Goal: Task Accomplishment & Management: Manage account settings

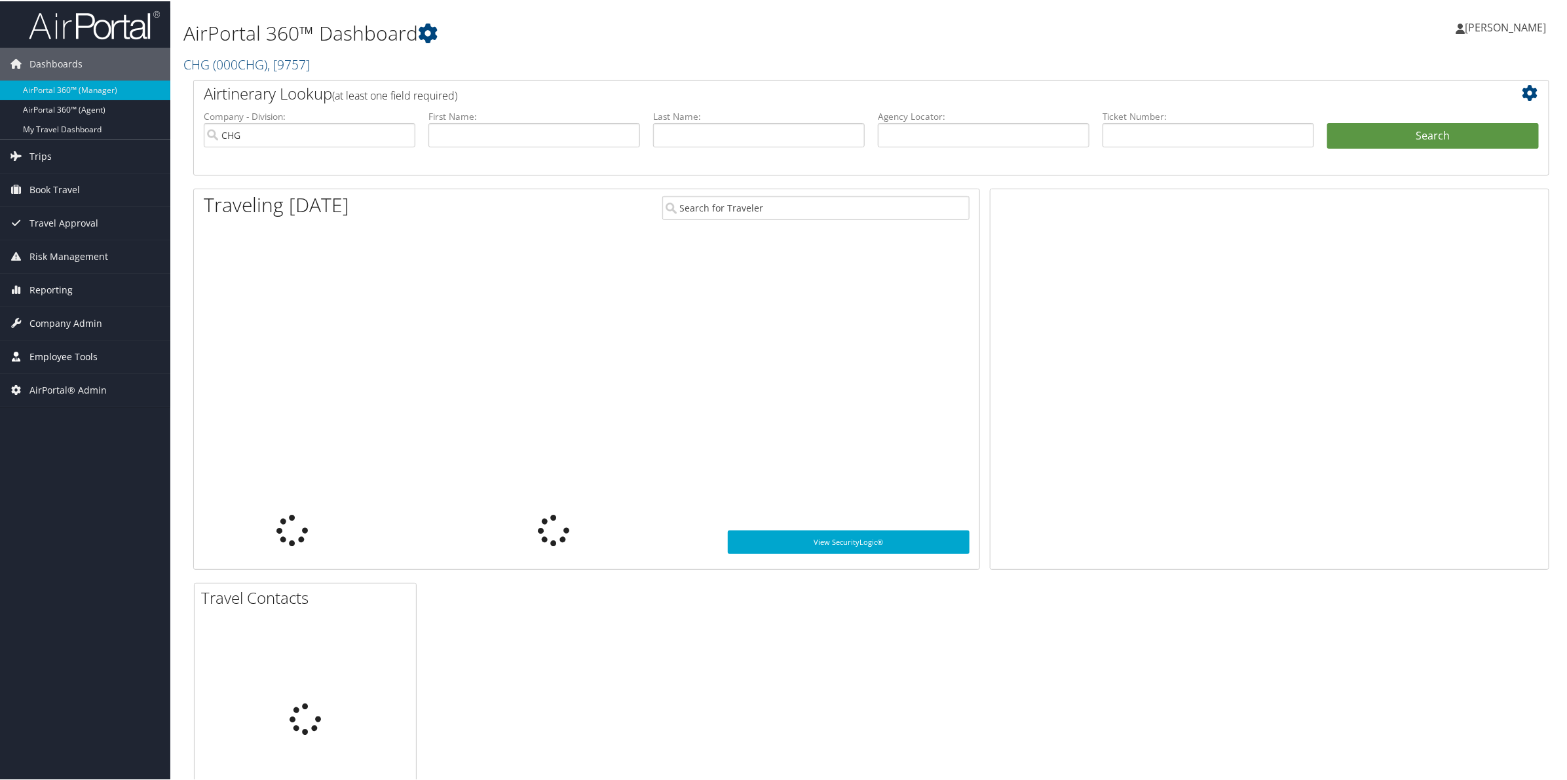
click at [73, 357] on span "Employee Tools" at bounding box center [63, 355] width 68 height 33
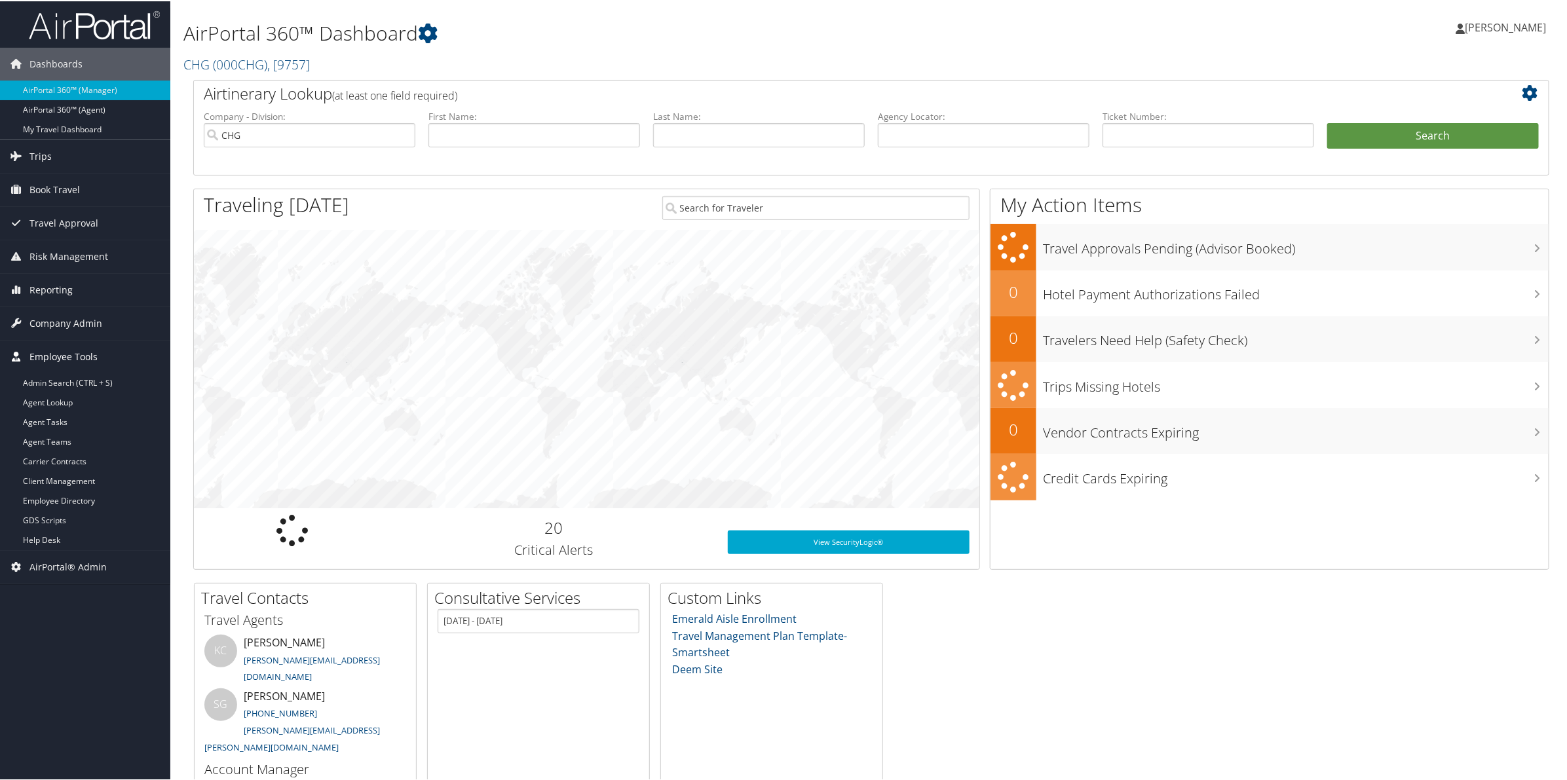
click at [90, 345] on span "Employee Tools" at bounding box center [63, 355] width 68 height 33
click at [90, 324] on span "Company Admin" at bounding box center [65, 322] width 73 height 33
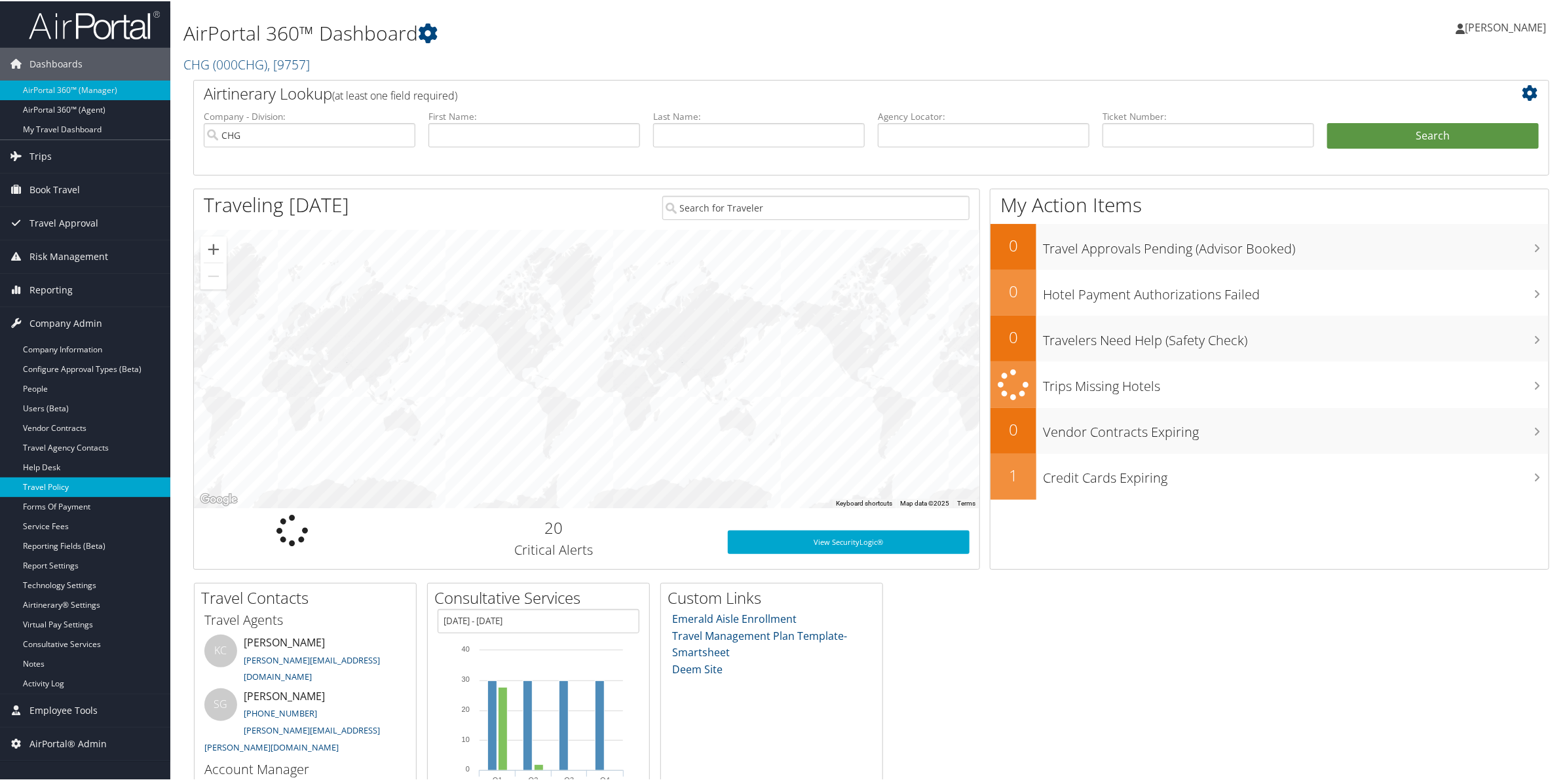
click at [65, 481] on link "Travel Policy" at bounding box center [85, 486] width 170 height 20
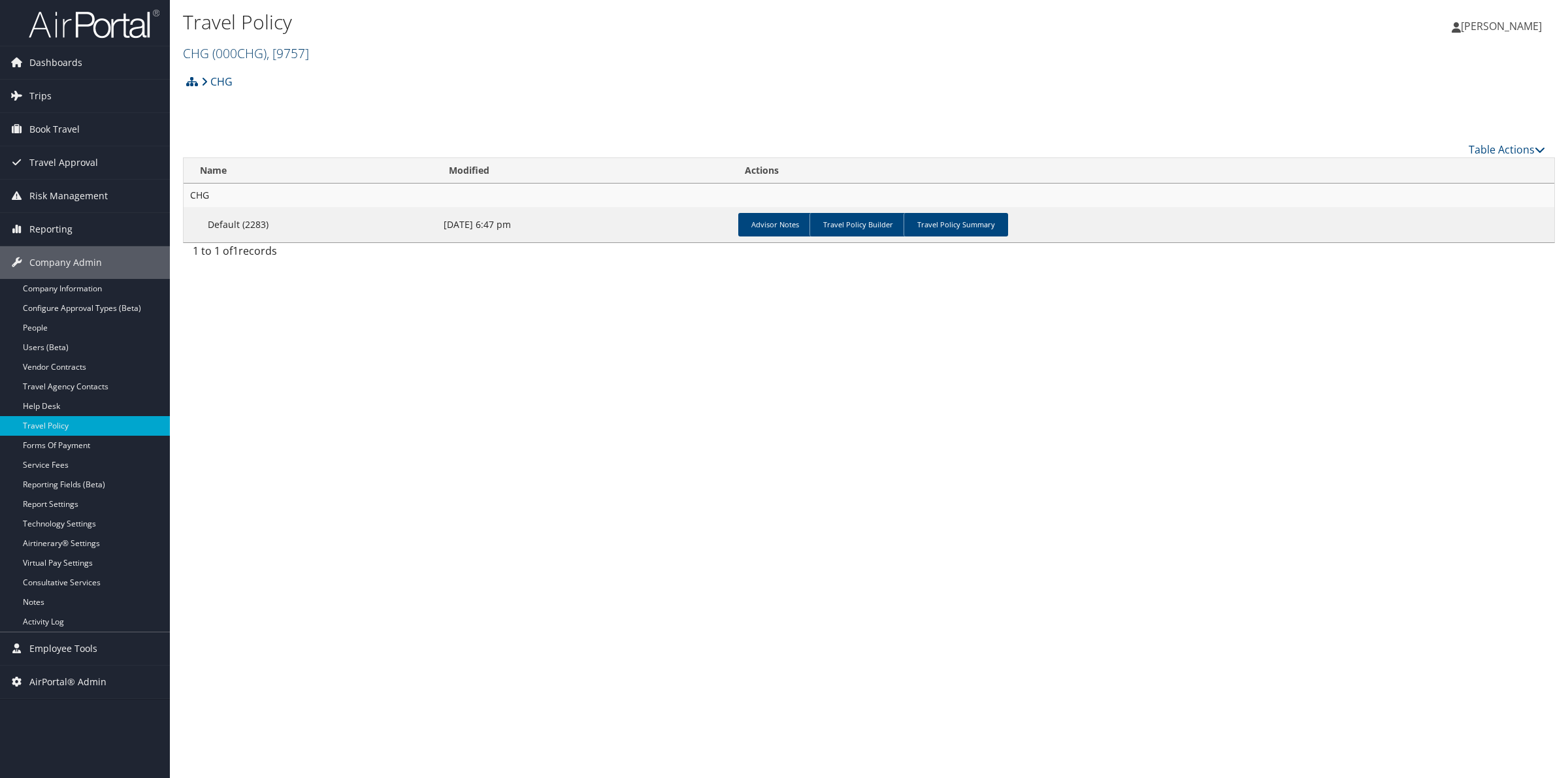
click at [251, 57] on span "( 000CHG )" at bounding box center [239, 54] width 54 height 18
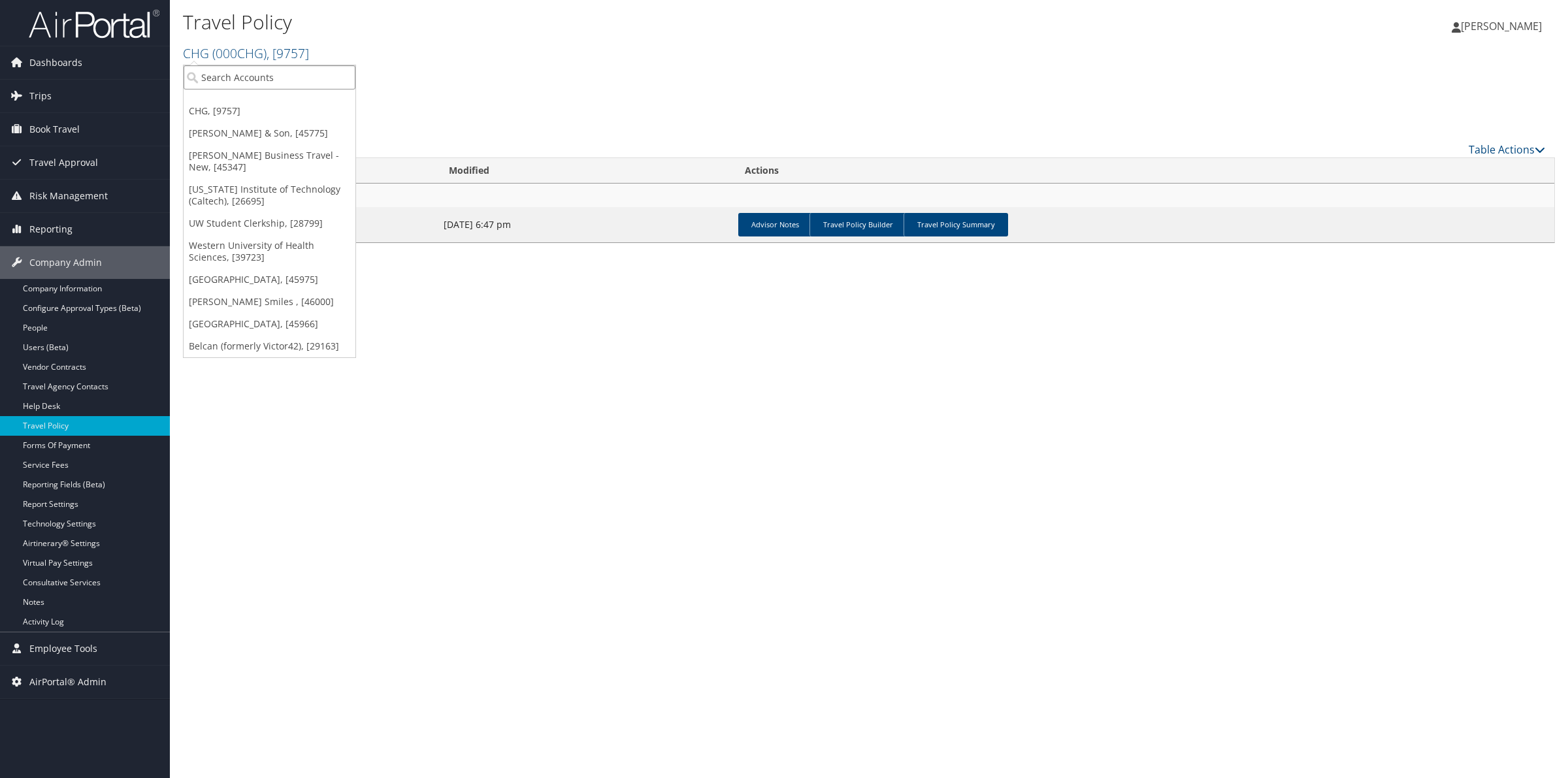
click at [247, 82] on input "search" at bounding box center [269, 77] width 172 height 24
type input "ch"
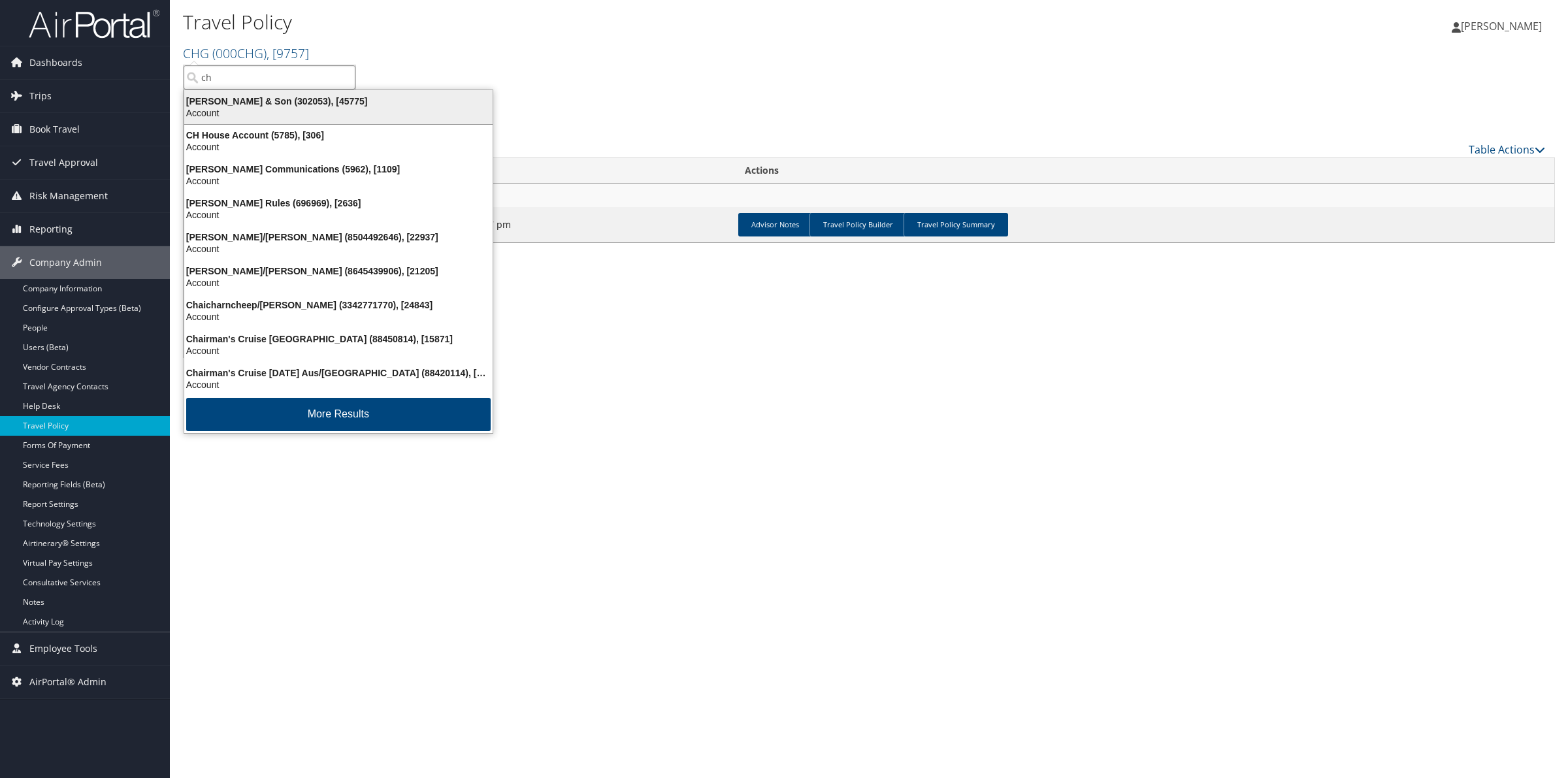
click at [245, 119] on div "Account" at bounding box center [338, 113] width 324 height 12
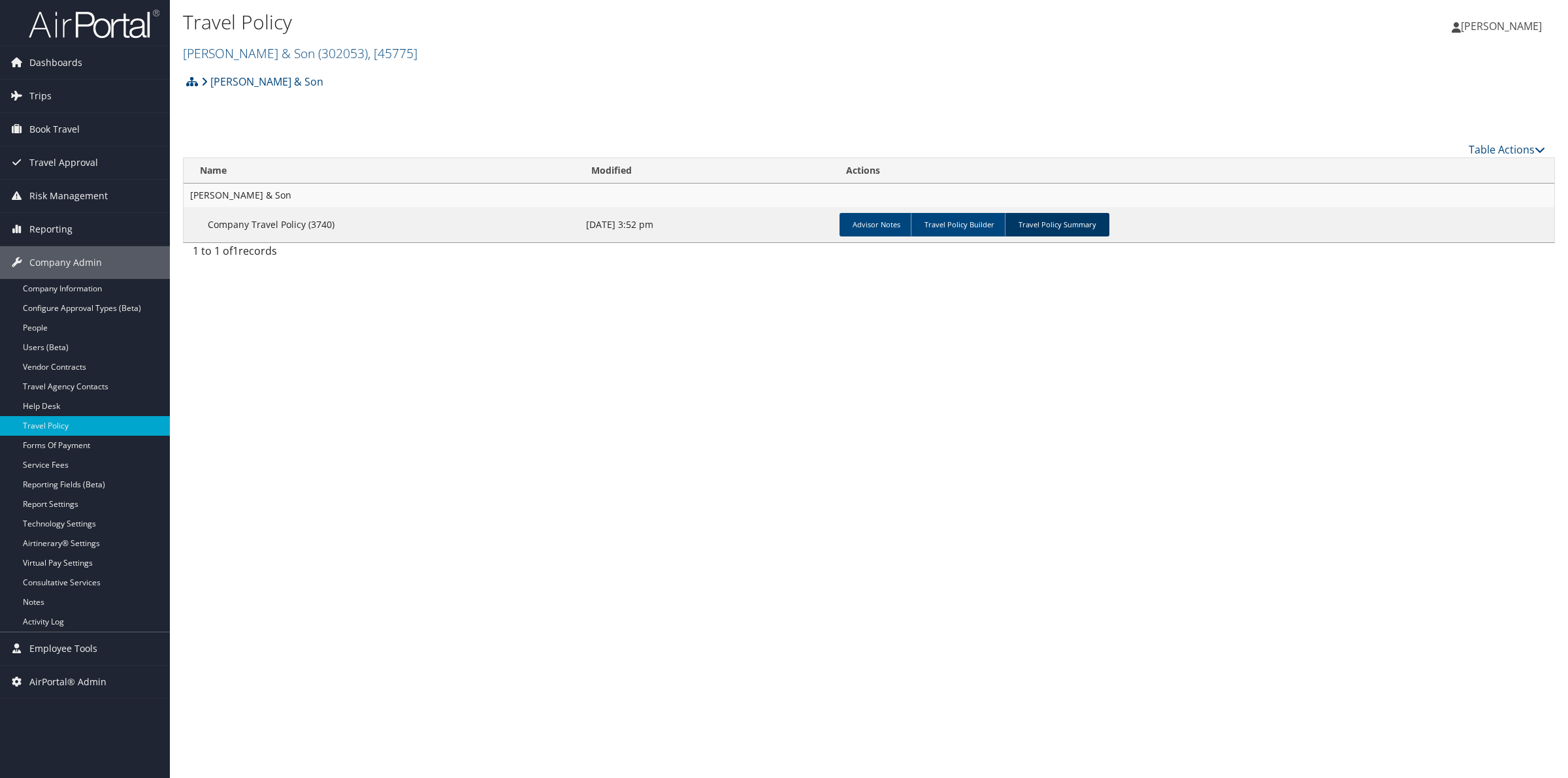
click at [1088, 232] on link "Travel Policy Summary" at bounding box center [1056, 225] width 105 height 24
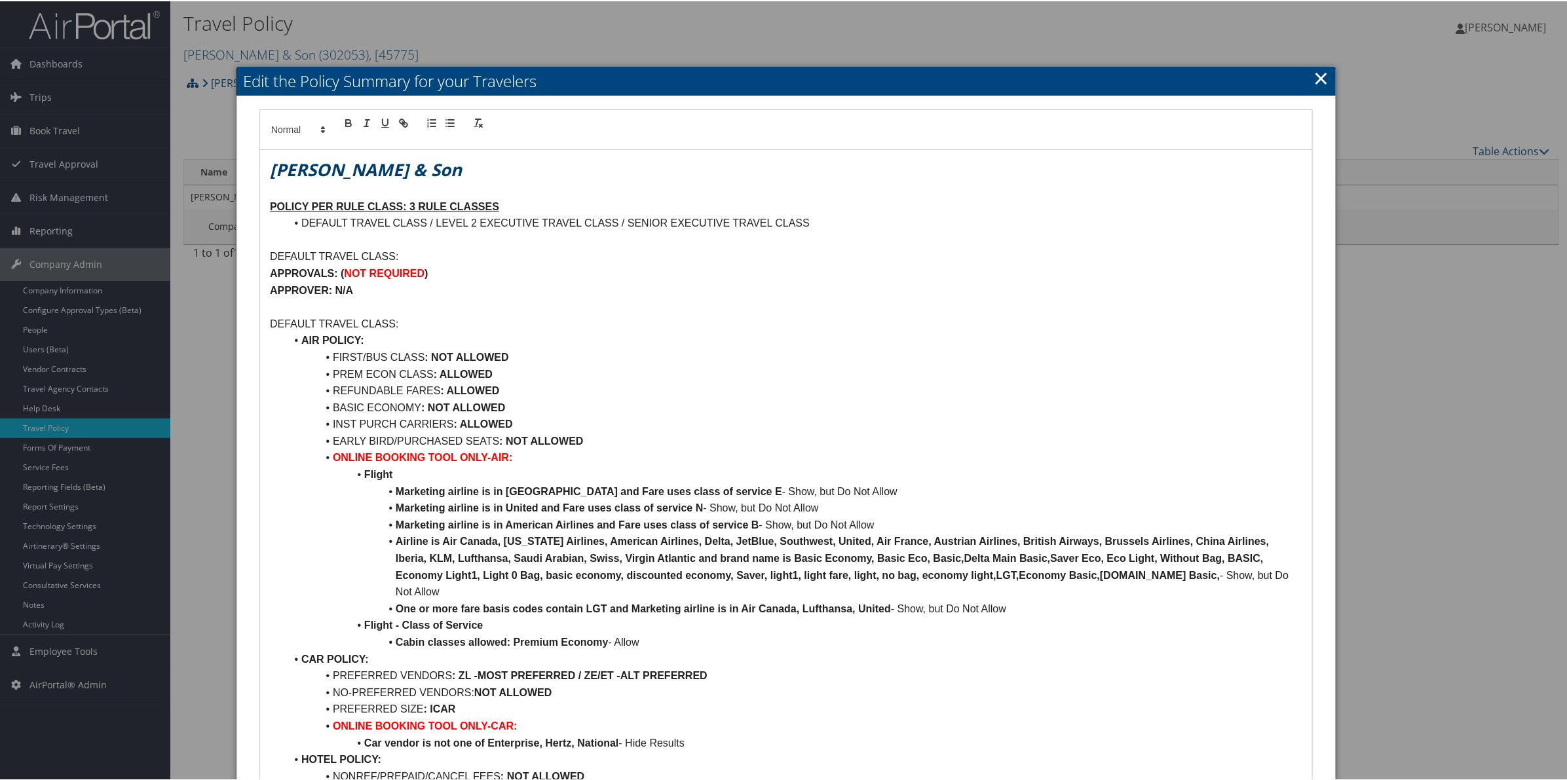
click at [1313, 76] on link "×" at bounding box center [1320, 77] width 15 height 26
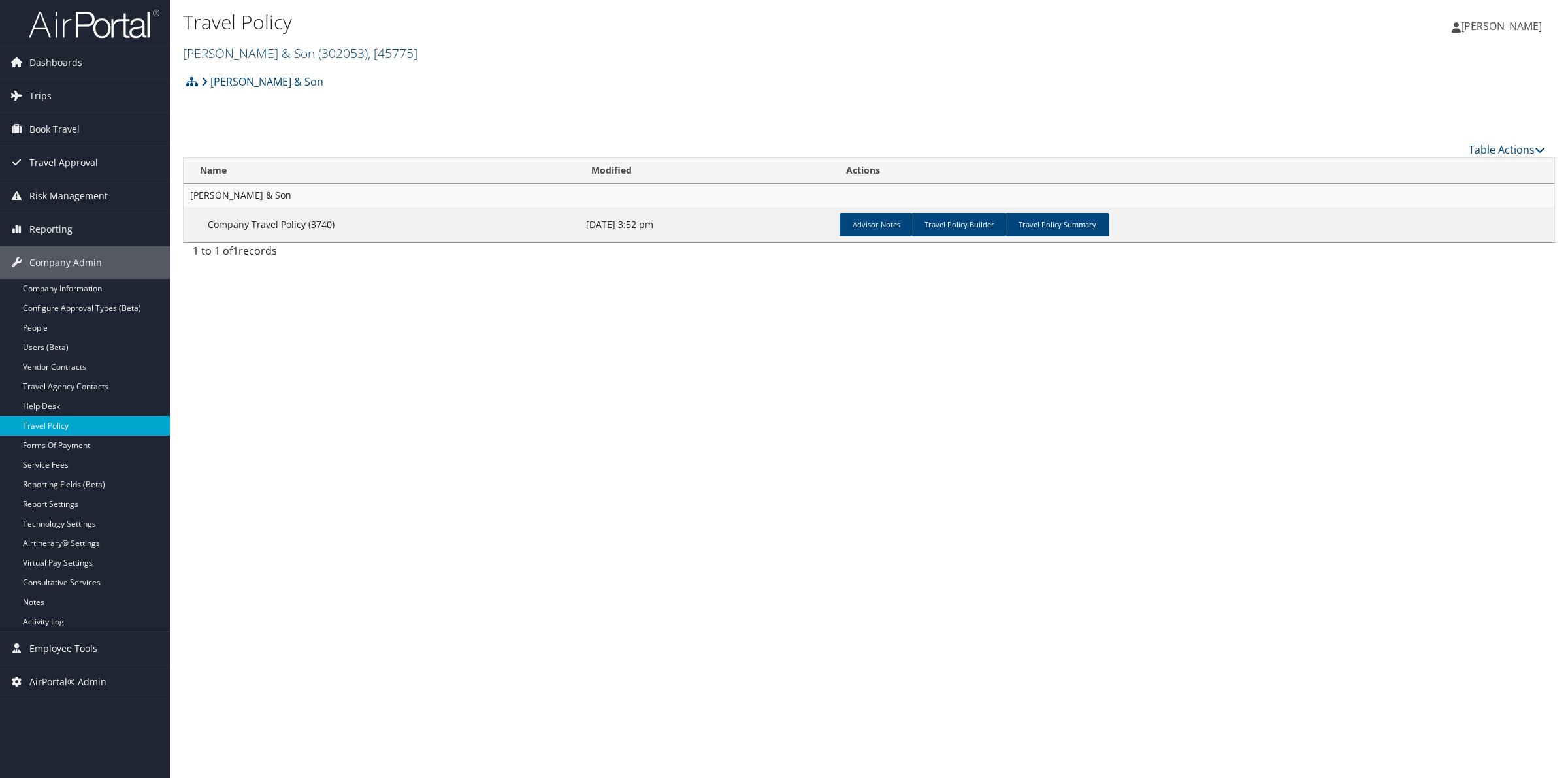
click at [326, 43] on h2 "CH Guenther & Son ( 302053 ) , [ 45775 ]" at bounding box center [639, 52] width 915 height 22
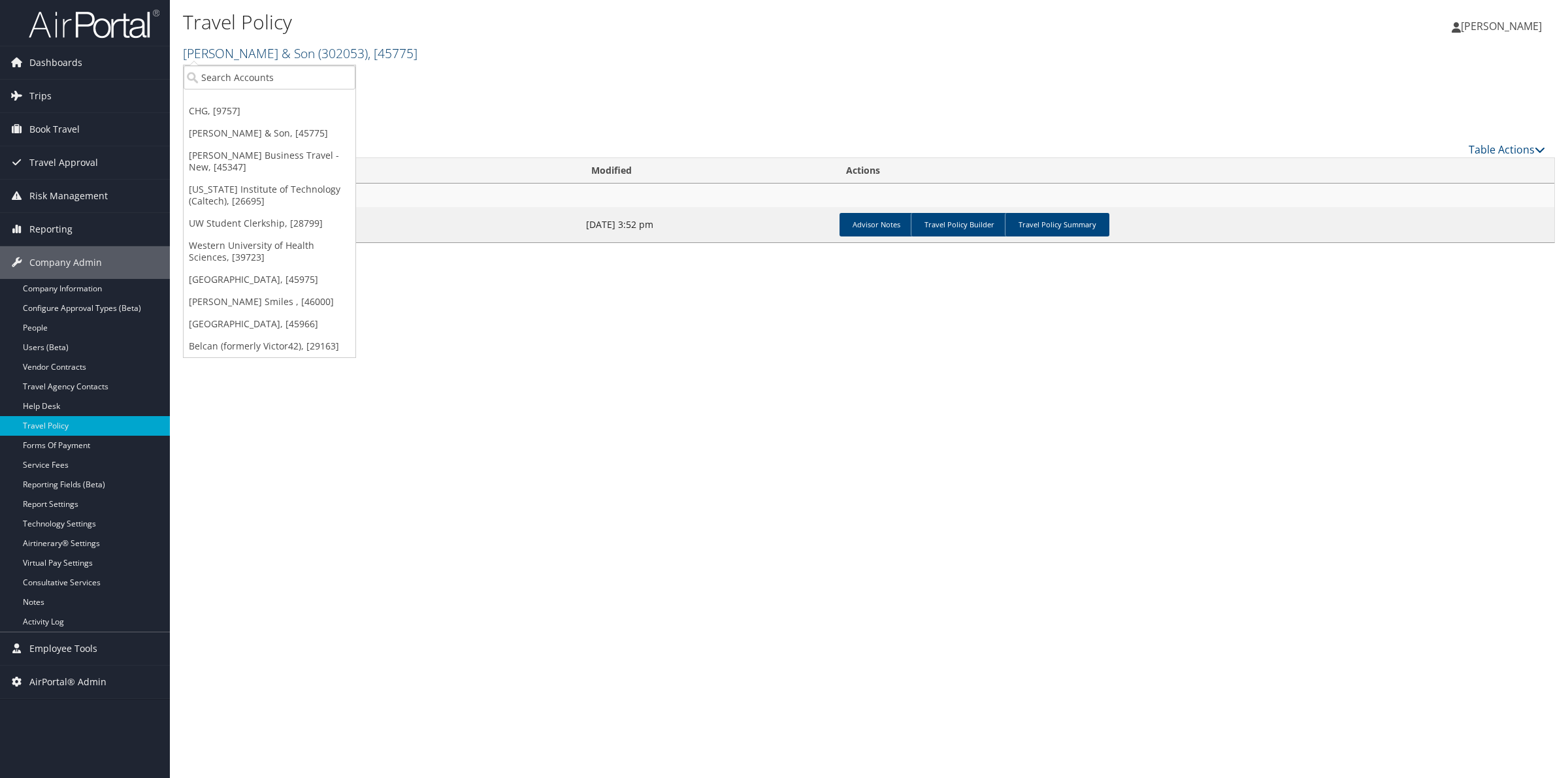
click at [318, 54] on span "( 302053 )" at bounding box center [343, 54] width 50 height 18
click at [268, 65] on ul "CHG, [9757] CH Guenther & Son, [45775] Christopherson Business Travel - New, [4…" at bounding box center [269, 211] width 174 height 293
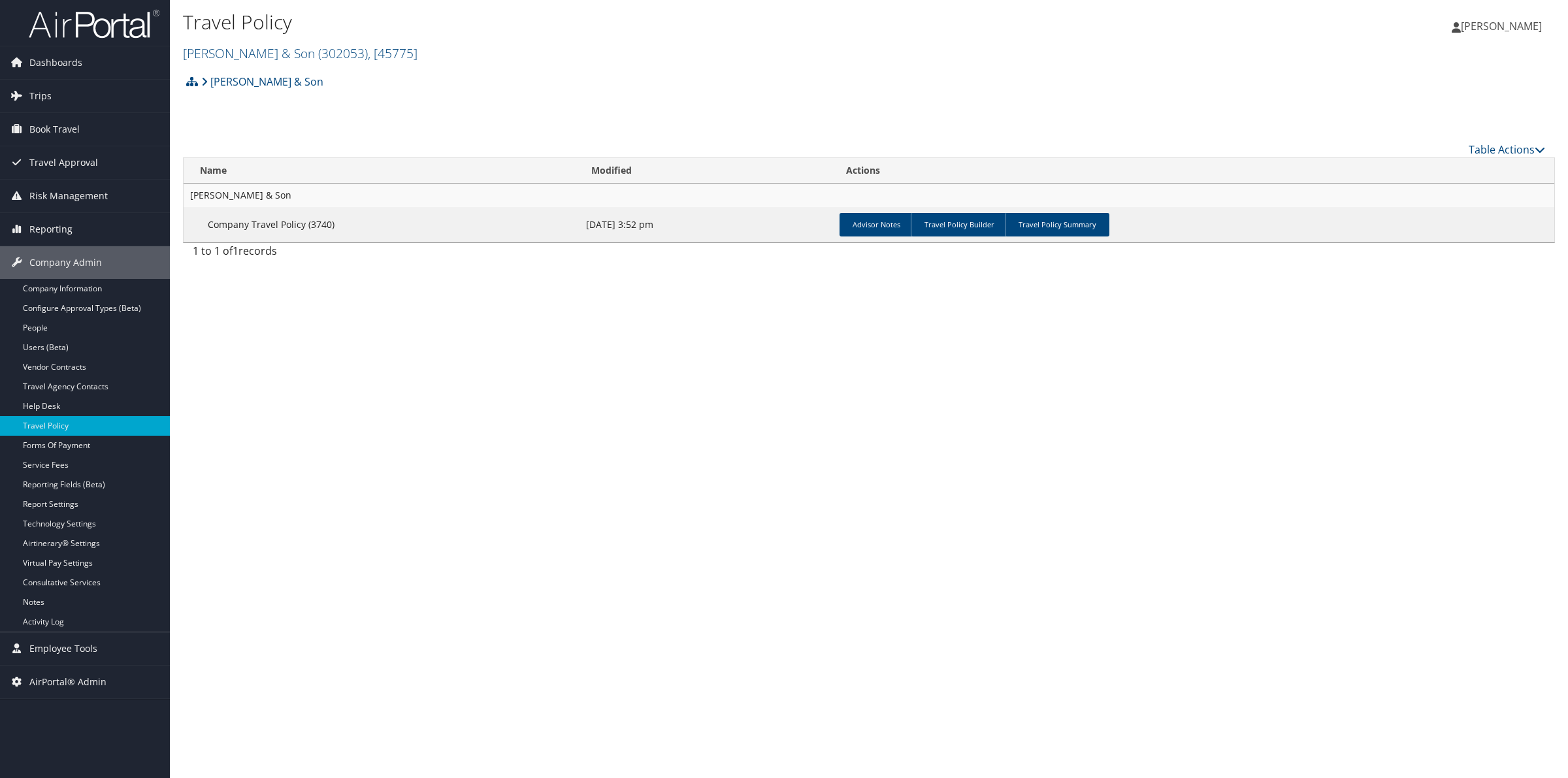
click at [263, 63] on h2 "CH Guenther & Son ( 302053 ) , [ 45775 ]" at bounding box center [639, 52] width 915 height 22
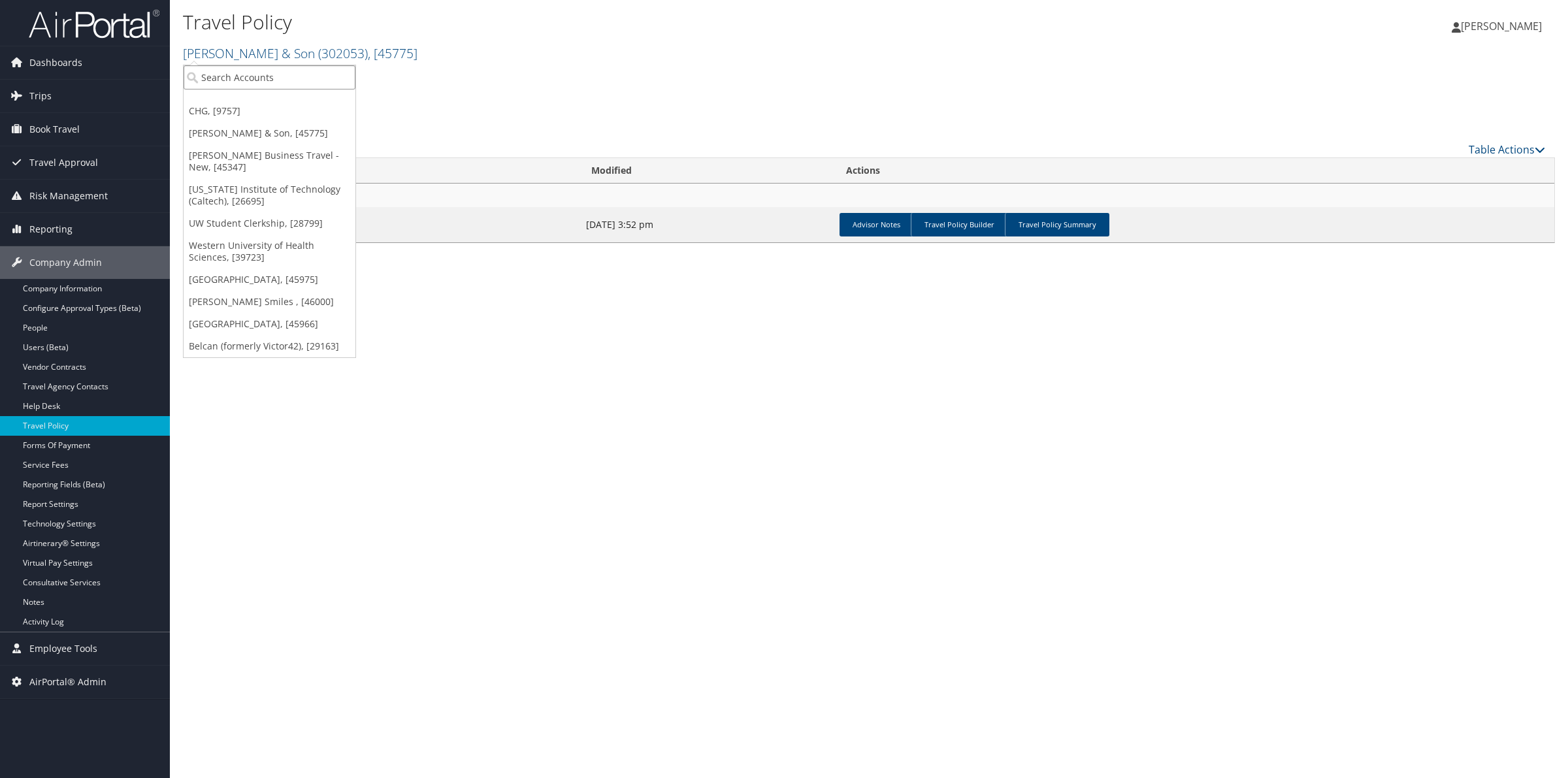
click at [248, 87] on input "search" at bounding box center [269, 77] width 172 height 24
type input "unity"
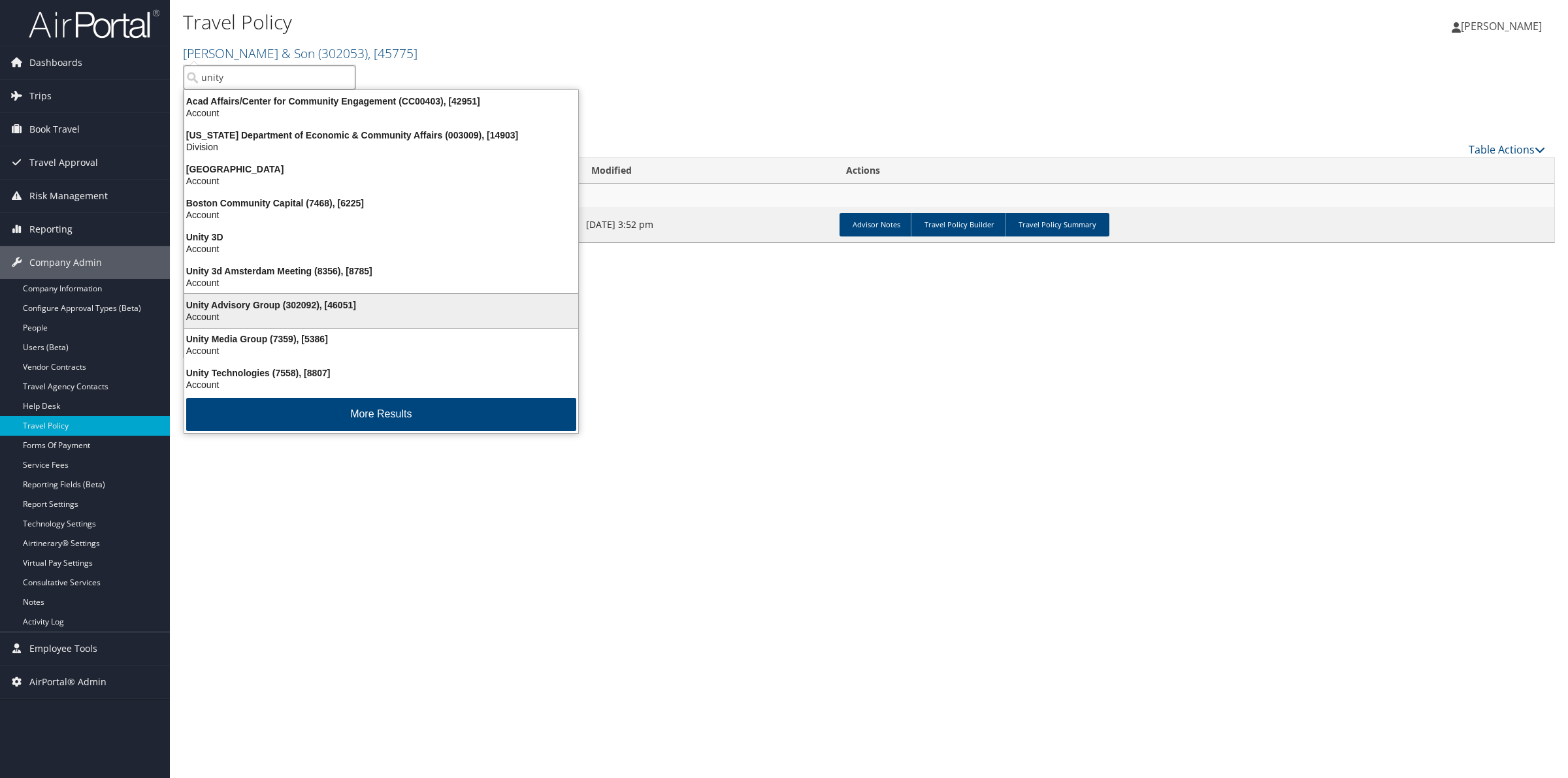
click at [269, 299] on div "Unity Advisory Group (302092), [46051]" at bounding box center [381, 305] width 410 height 12
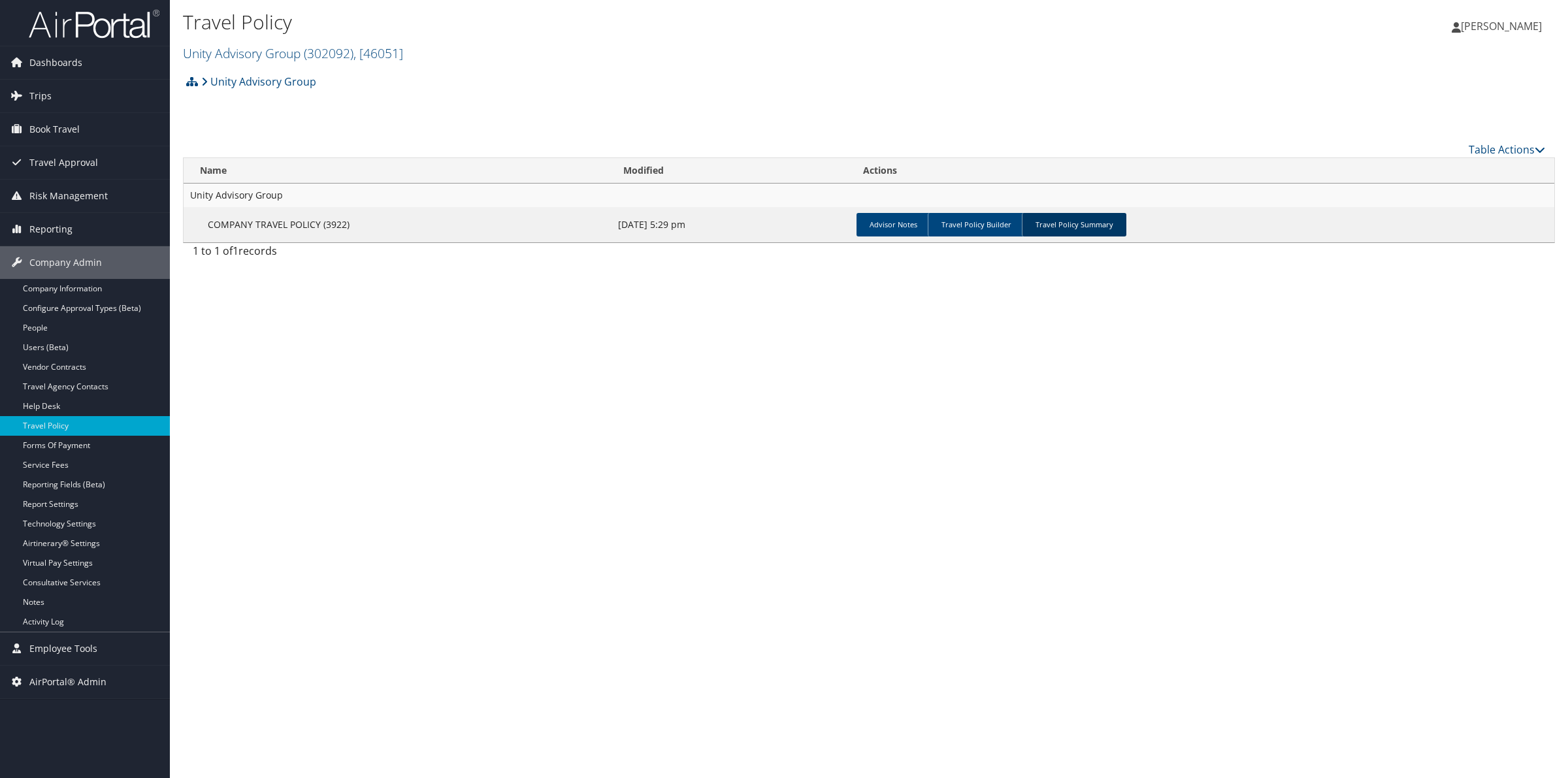
click at [1062, 226] on link "Travel Policy Summary" at bounding box center [1073, 225] width 105 height 24
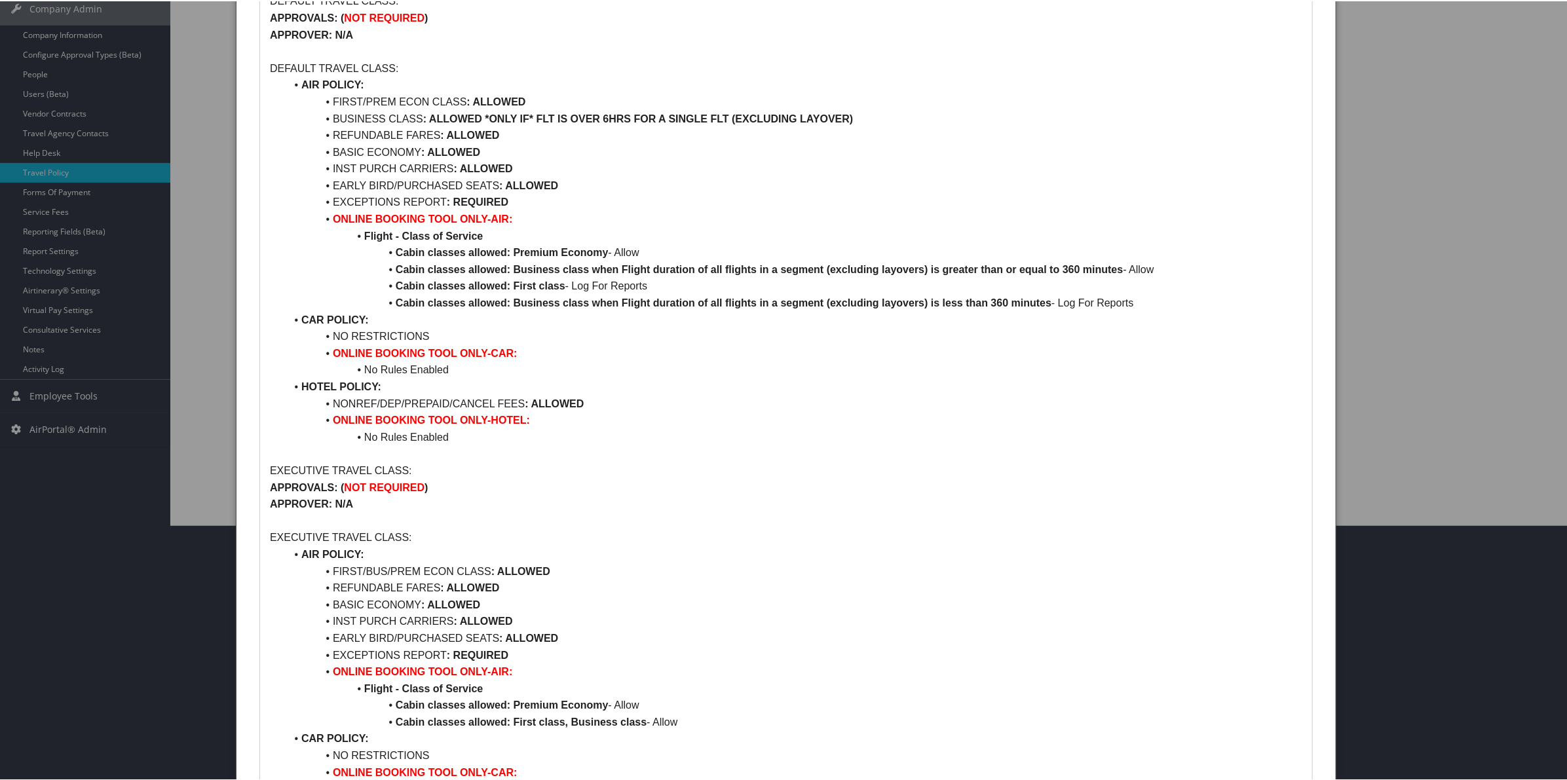
scroll to position [74, 0]
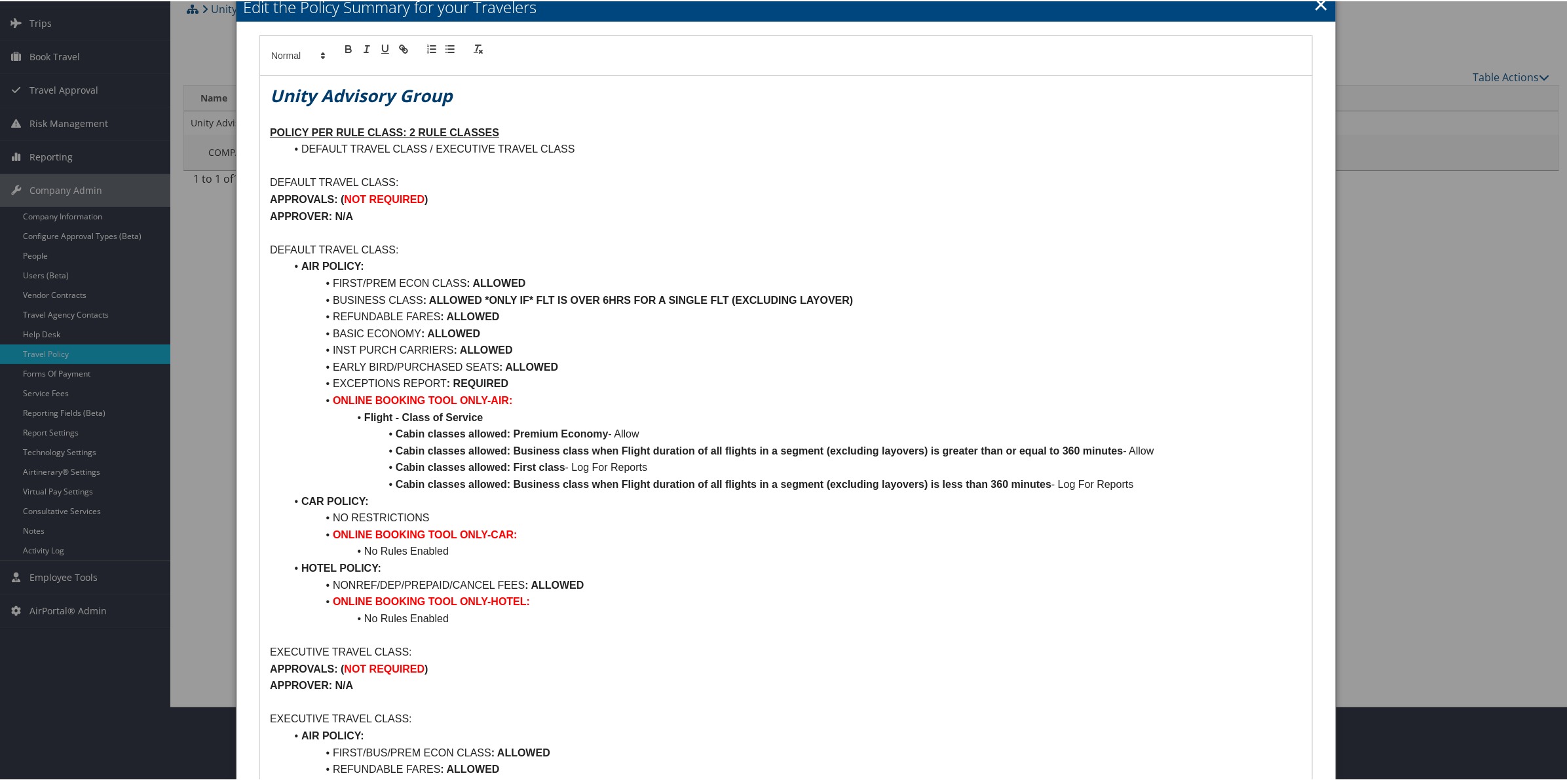
click at [1315, 7] on link "×" at bounding box center [1320, 3] width 15 height 26
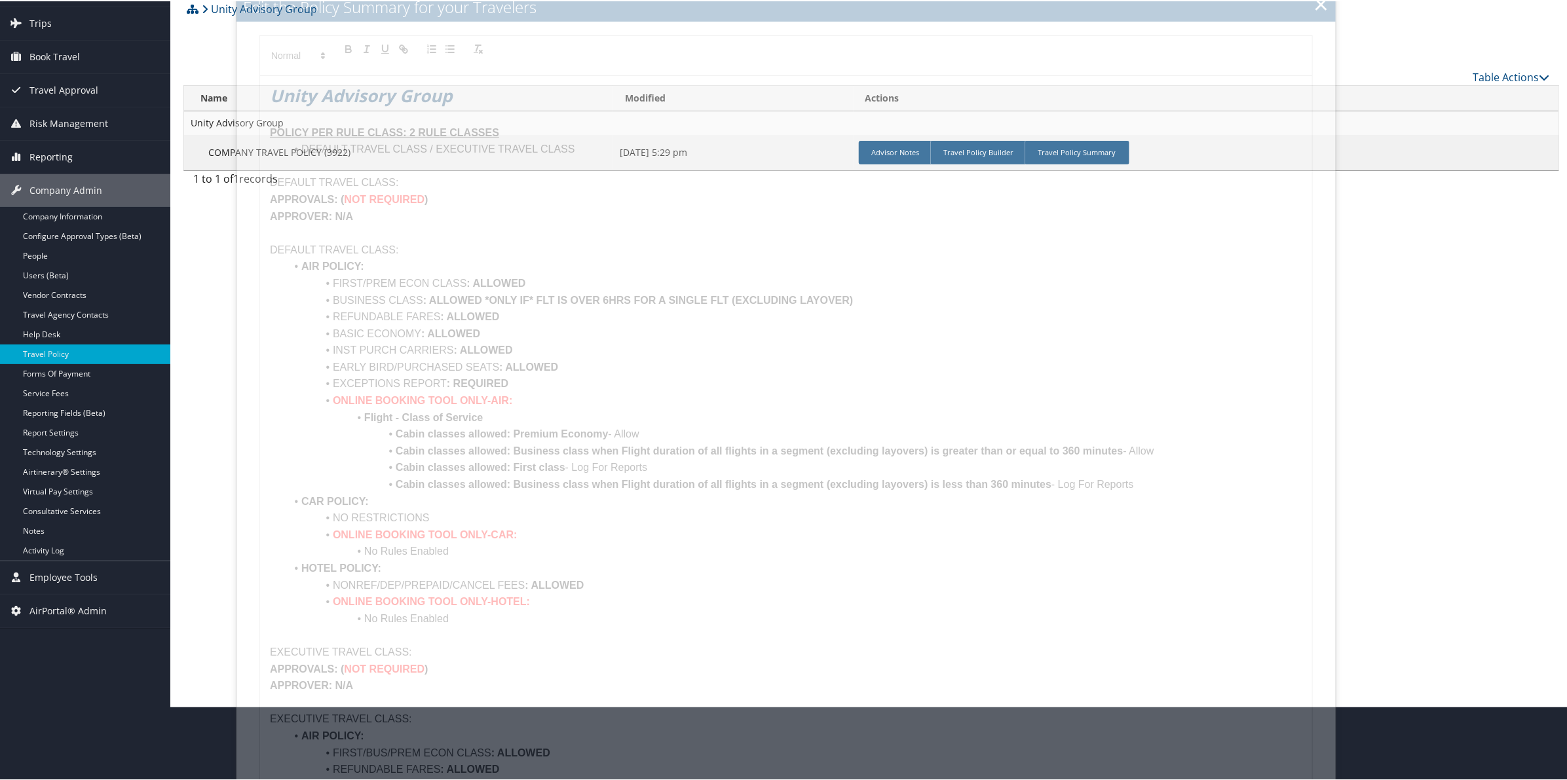
scroll to position [0, 0]
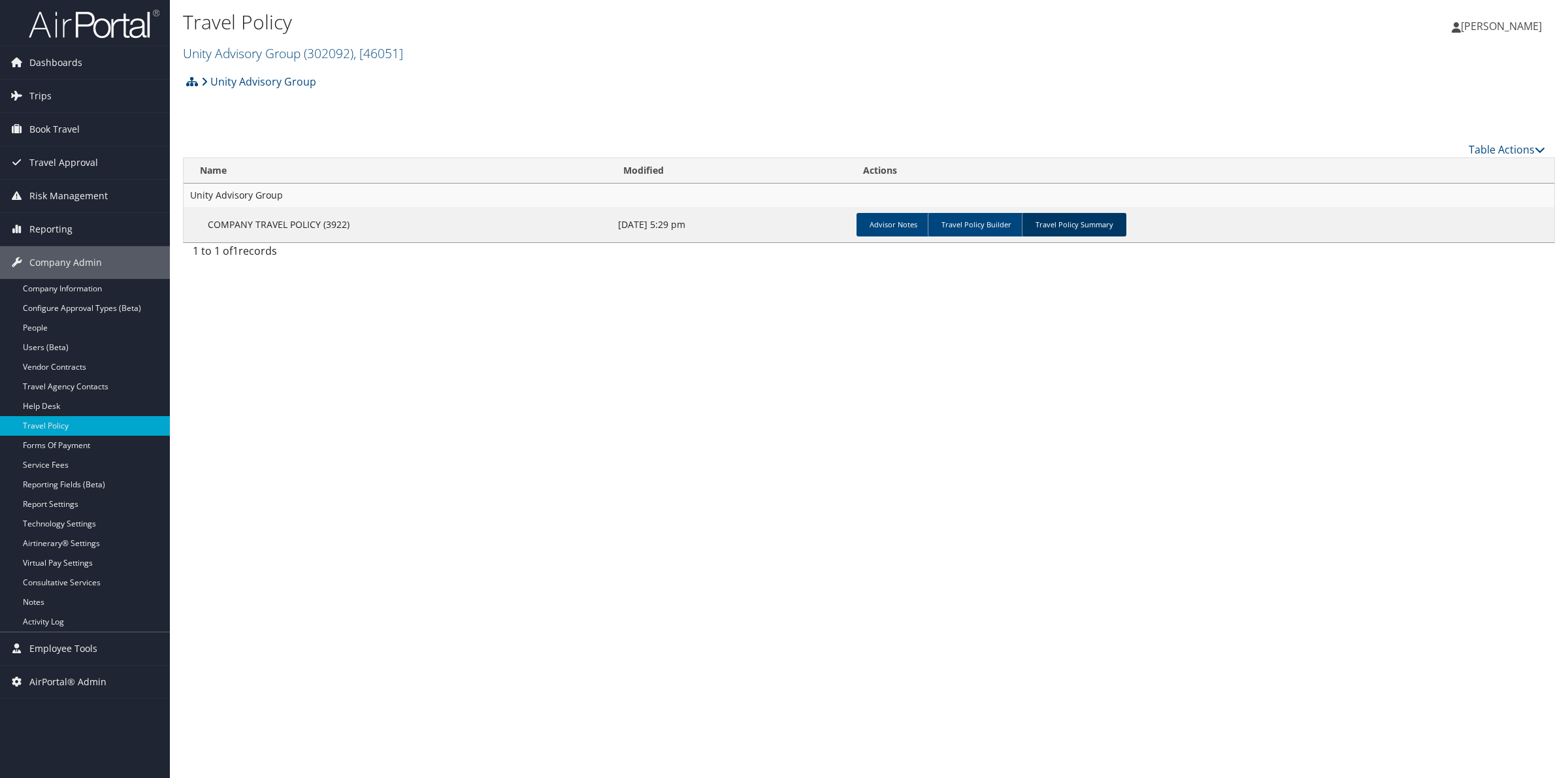
click at [1067, 223] on link "Travel Policy Summary" at bounding box center [1073, 225] width 105 height 24
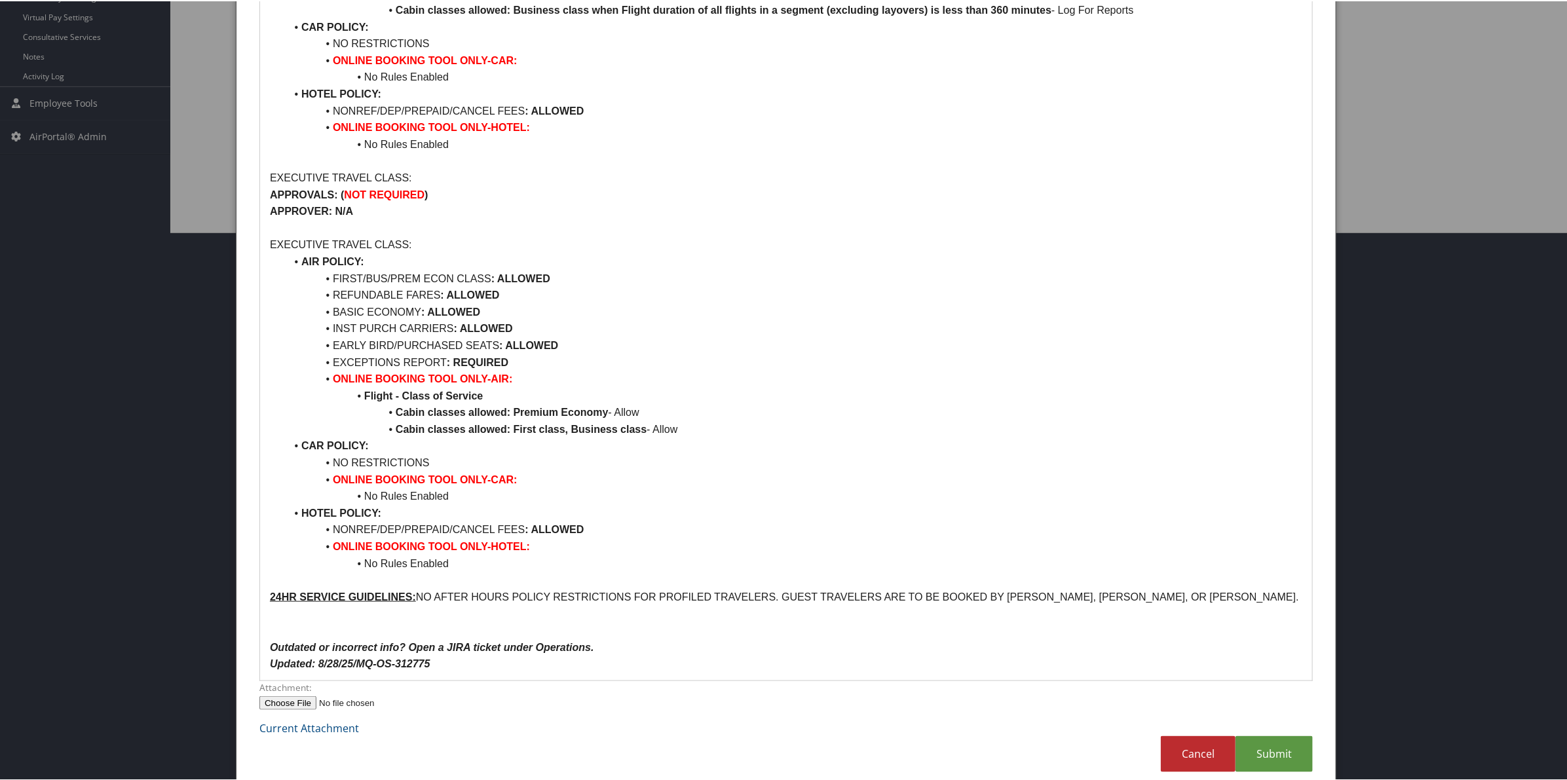
scroll to position [565, 0]
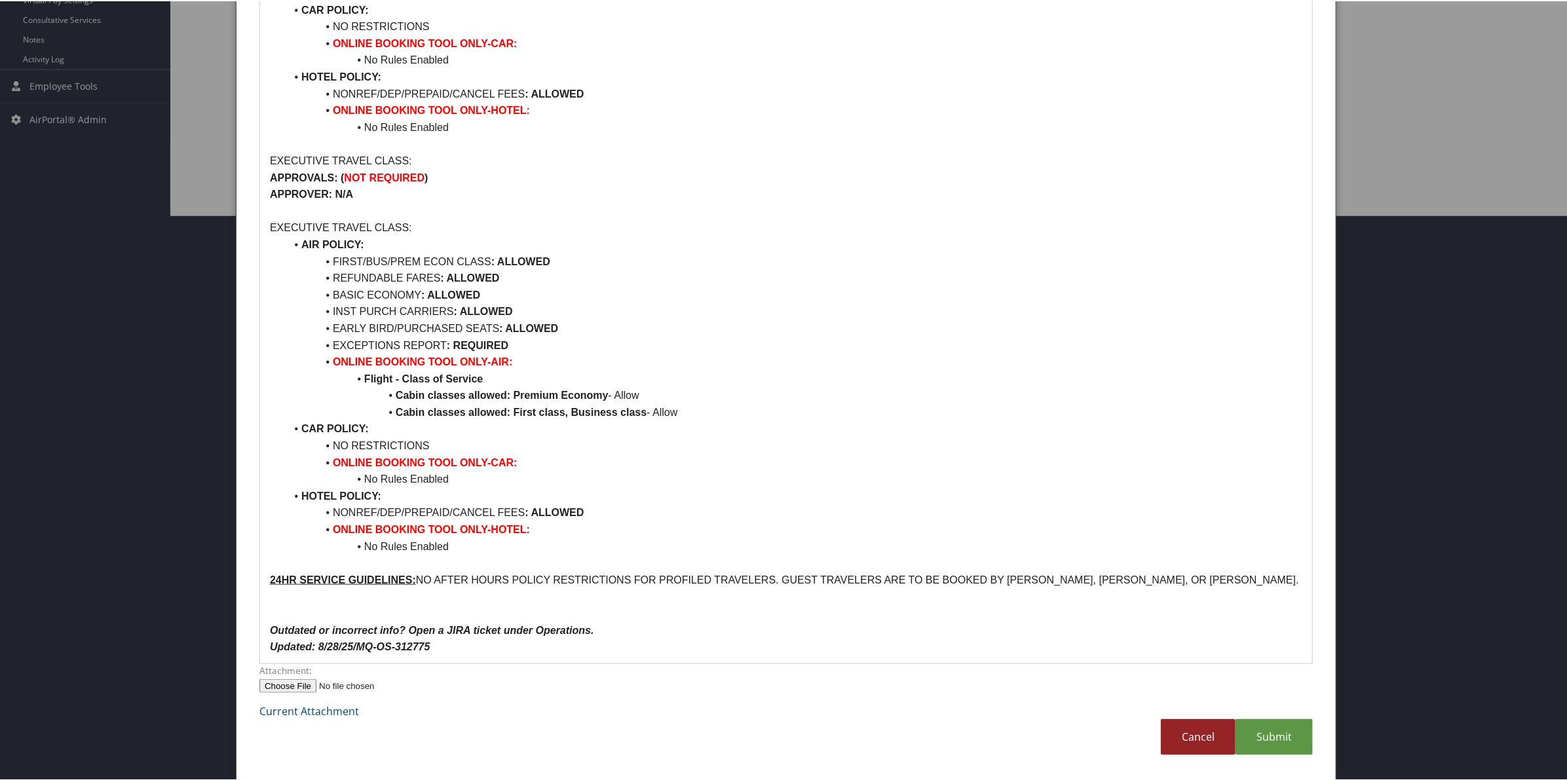
drag, startPoint x: 1191, startPoint y: 734, endPoint x: 1203, endPoint y: 734, distance: 11.8
click at [1196, 734] on link "Cancel" at bounding box center [1198, 736] width 75 height 36
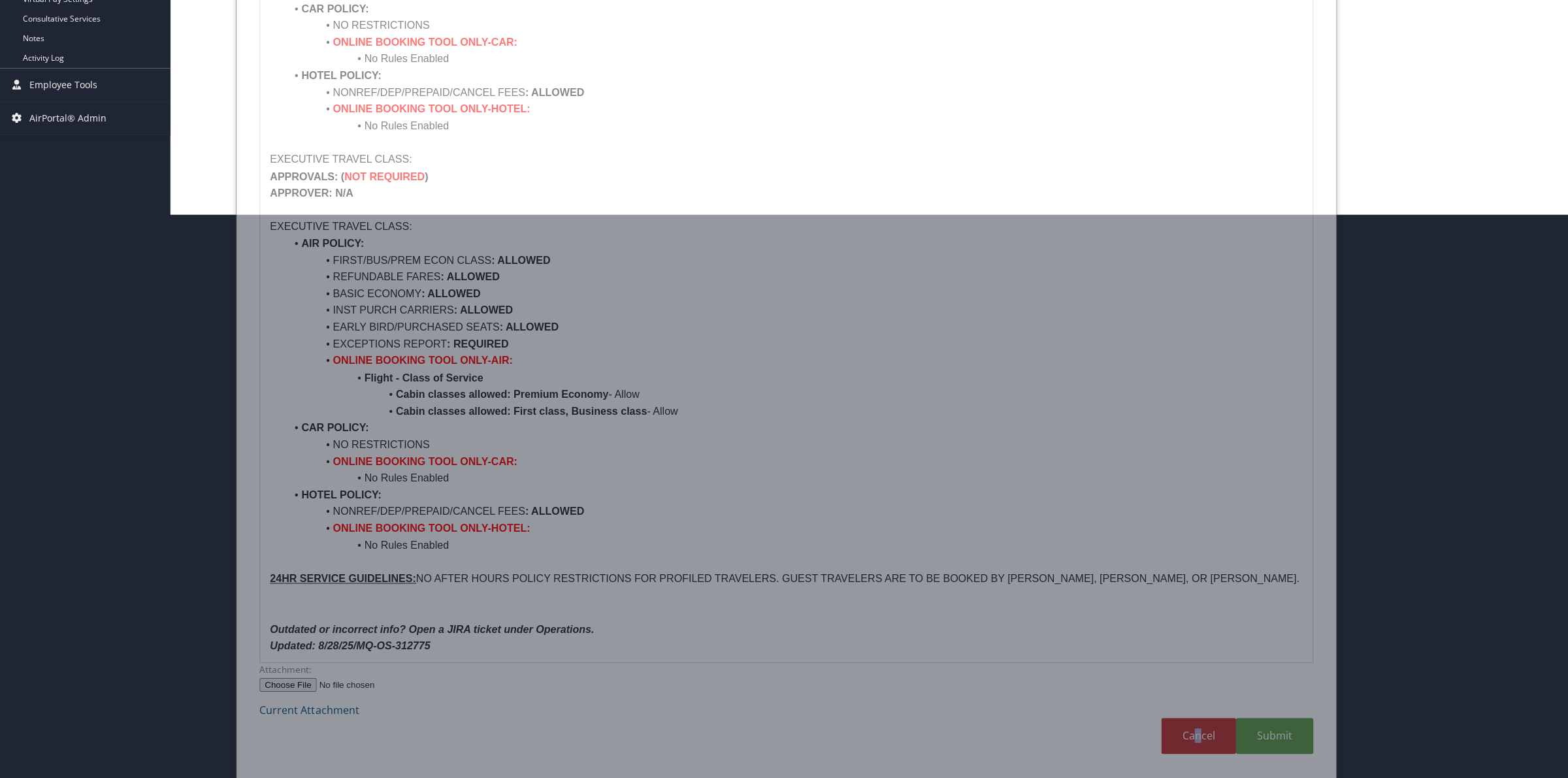
scroll to position [0, 0]
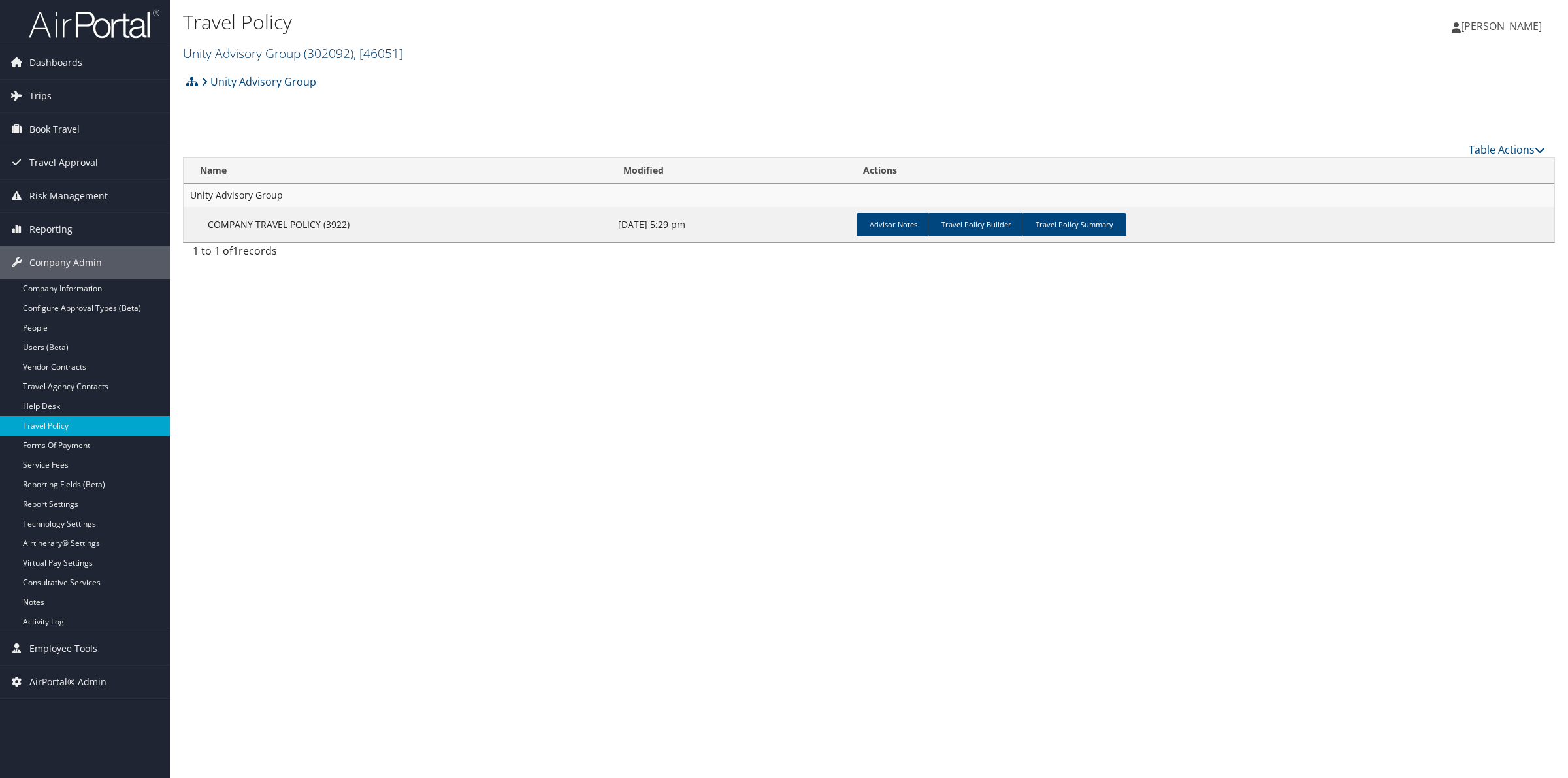
click at [261, 54] on link "Unity Advisory Group ( 302092 ) , [ 46051 ]" at bounding box center [292, 54] width 220 height 18
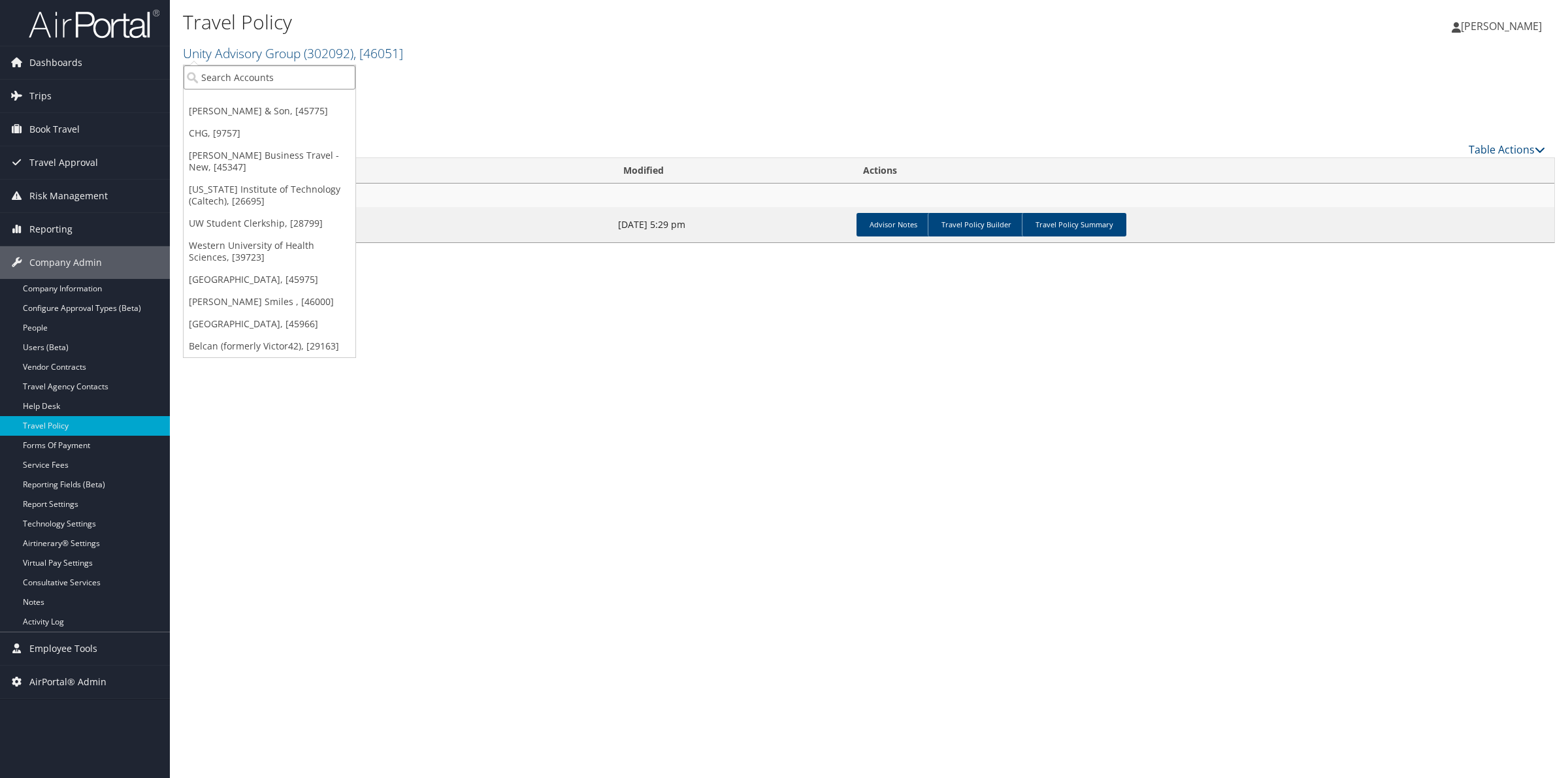
click at [249, 72] on input "search" at bounding box center [269, 77] width 172 height 24
paste input "AM-15188"
type input "AM-15188"
click at [346, 73] on input "AM-15188" at bounding box center [269, 77] width 172 height 24
click at [547, 41] on h2 "Unity Advisory Group ( 302092 ) , [ 46051 ]" at bounding box center [639, 52] width 915 height 22
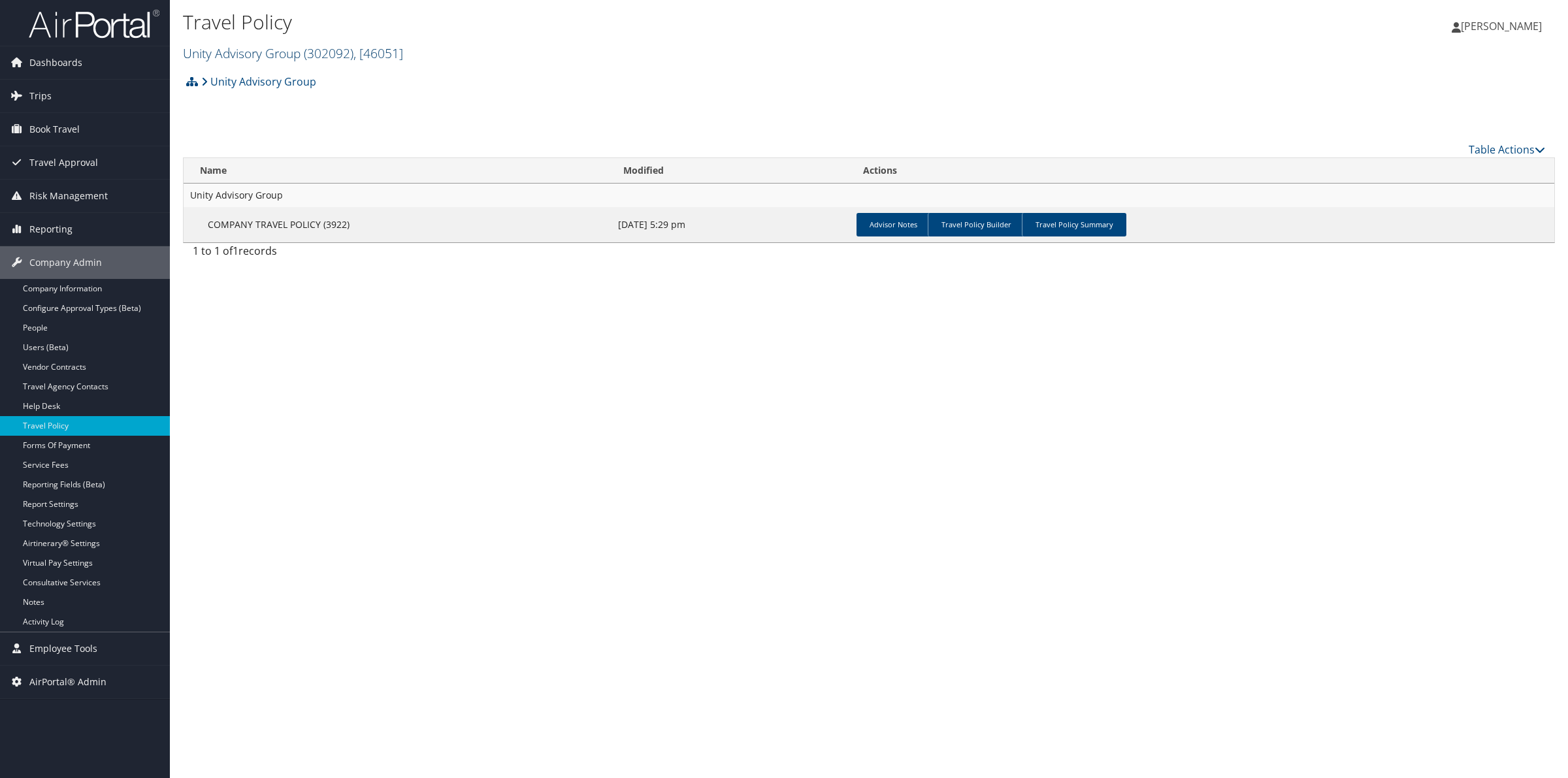
click at [270, 54] on link "Unity Advisory Group ( 302092 ) , [ 46051 ]" at bounding box center [292, 54] width 220 height 18
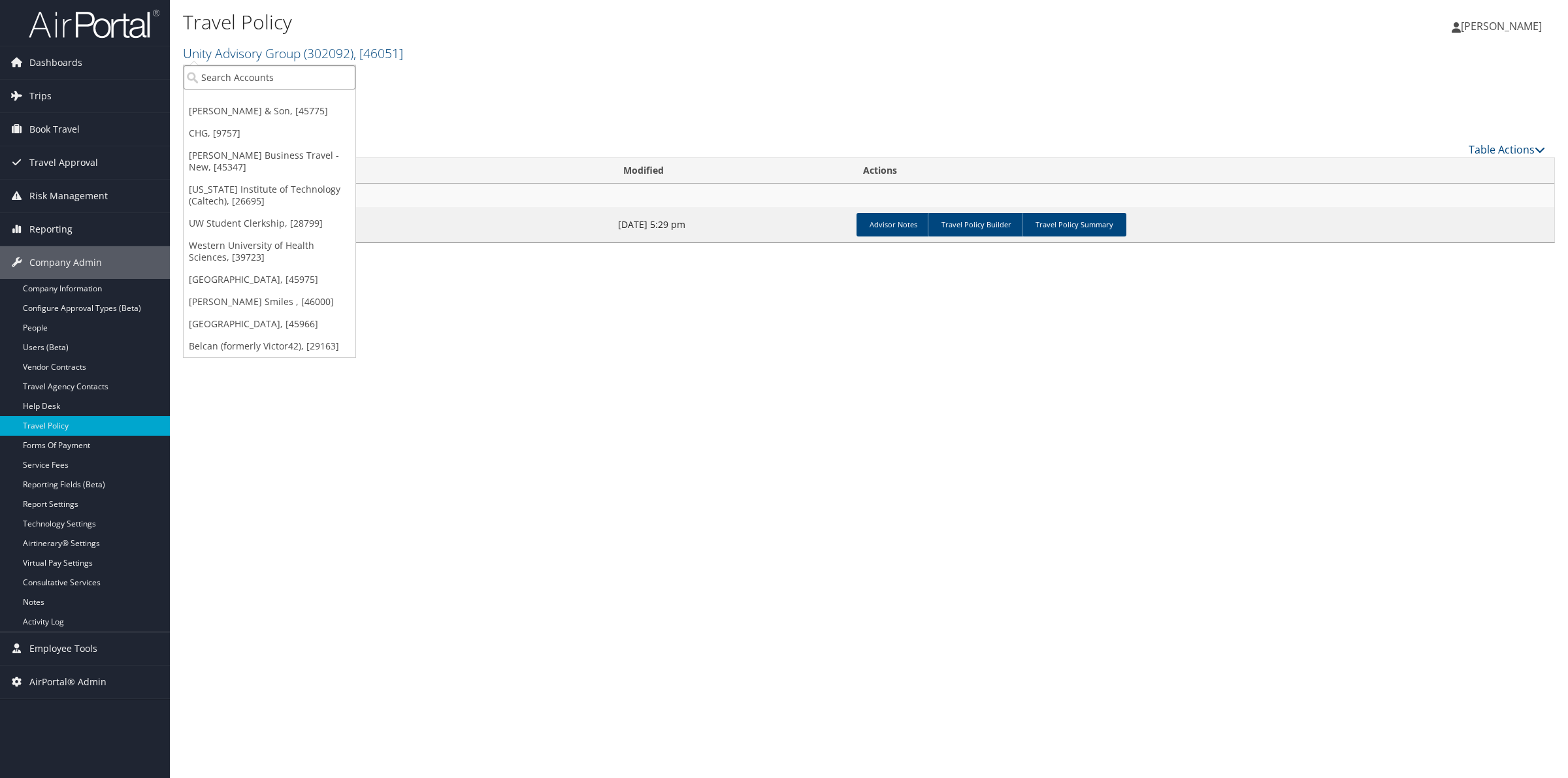
click at [266, 83] on input "search" at bounding box center [269, 77] width 172 height 24
type input "stateofuti"
click at [250, 99] on div "STATE of UTAH INSIDE ENTITIES (STATEOFUTI), [45401]" at bounding box center [337, 102] width 322 height 12
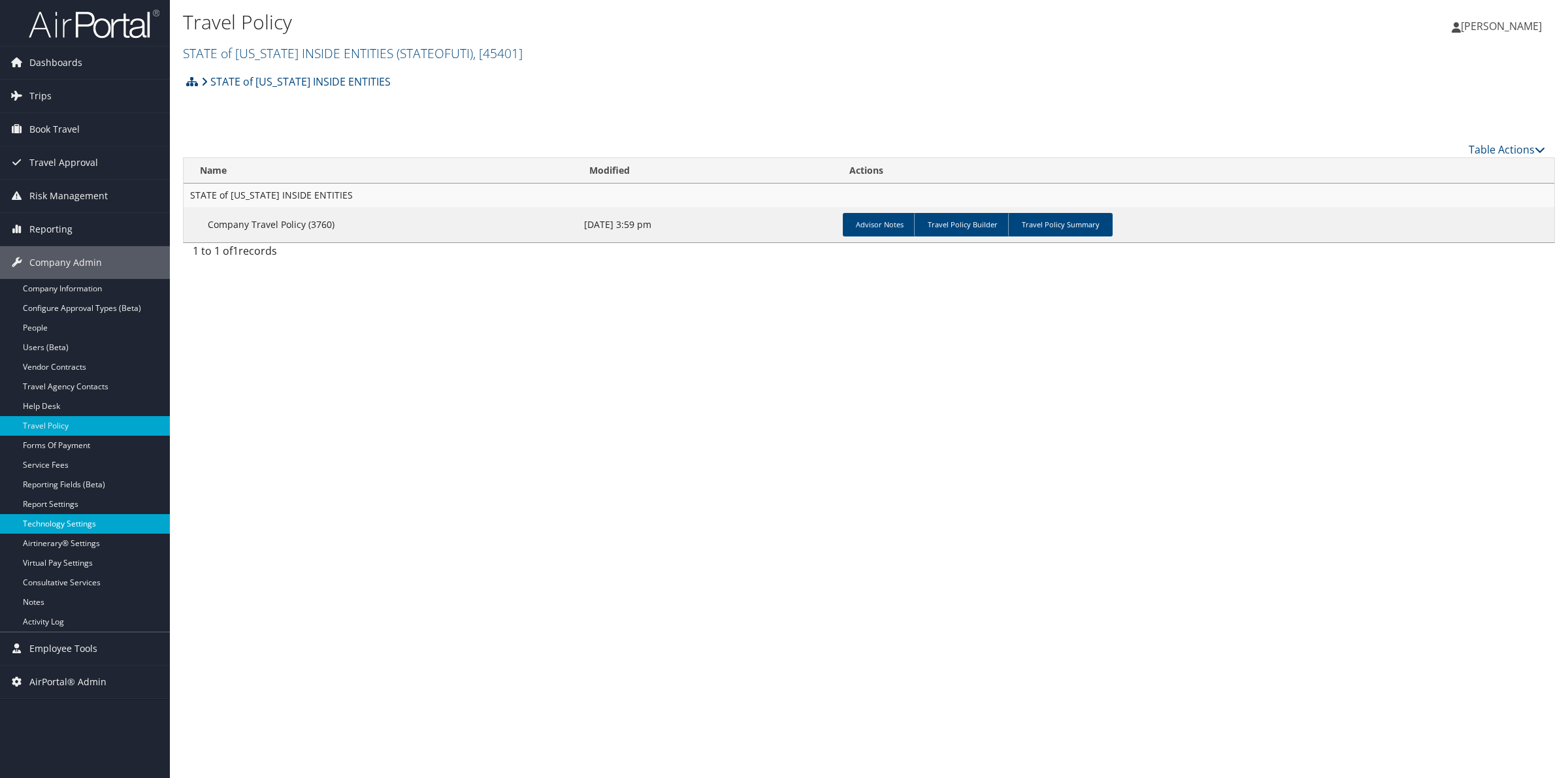
click at [51, 528] on link "Technology Settings" at bounding box center [85, 524] width 170 height 20
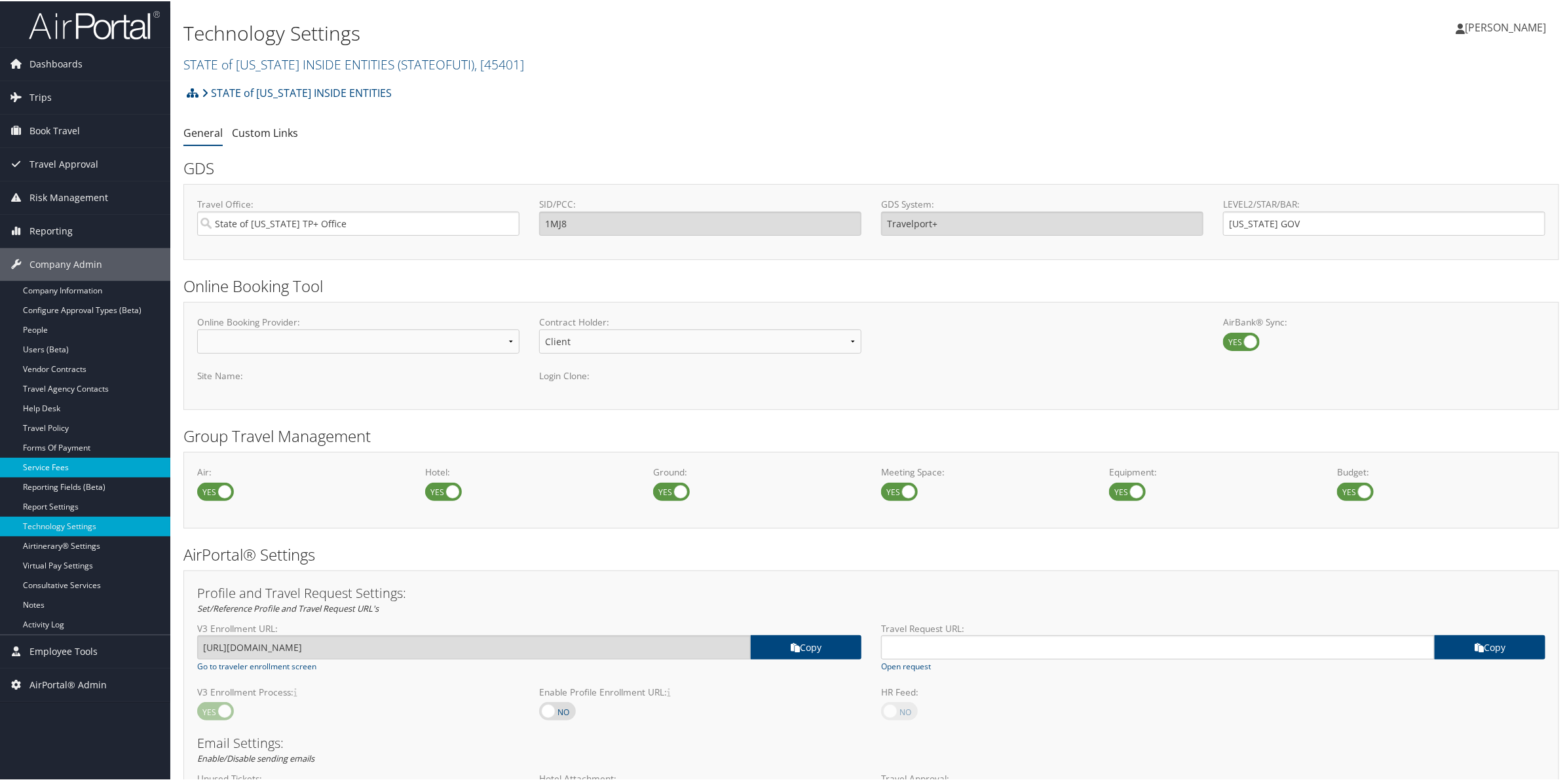
click at [48, 465] on link "Service Fees" at bounding box center [85, 467] width 170 height 20
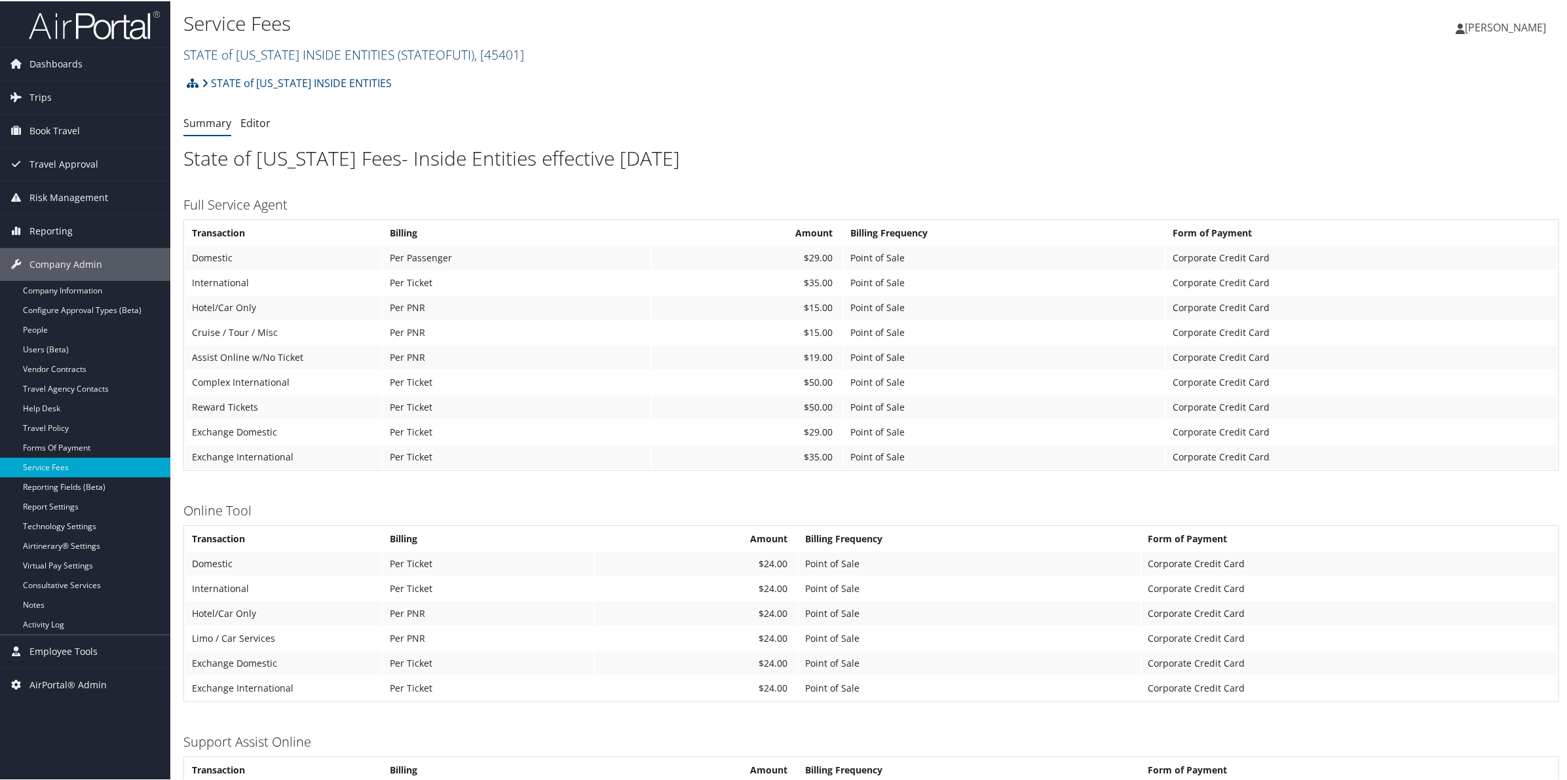
click at [223, 58] on link "STATE of [US_STATE] INSIDE ENTITIES ( STATEOFUTI ) , [ 45401 ]" at bounding box center [353, 54] width 341 height 18
click at [225, 83] on input "search" at bounding box center [270, 77] width 172 height 24
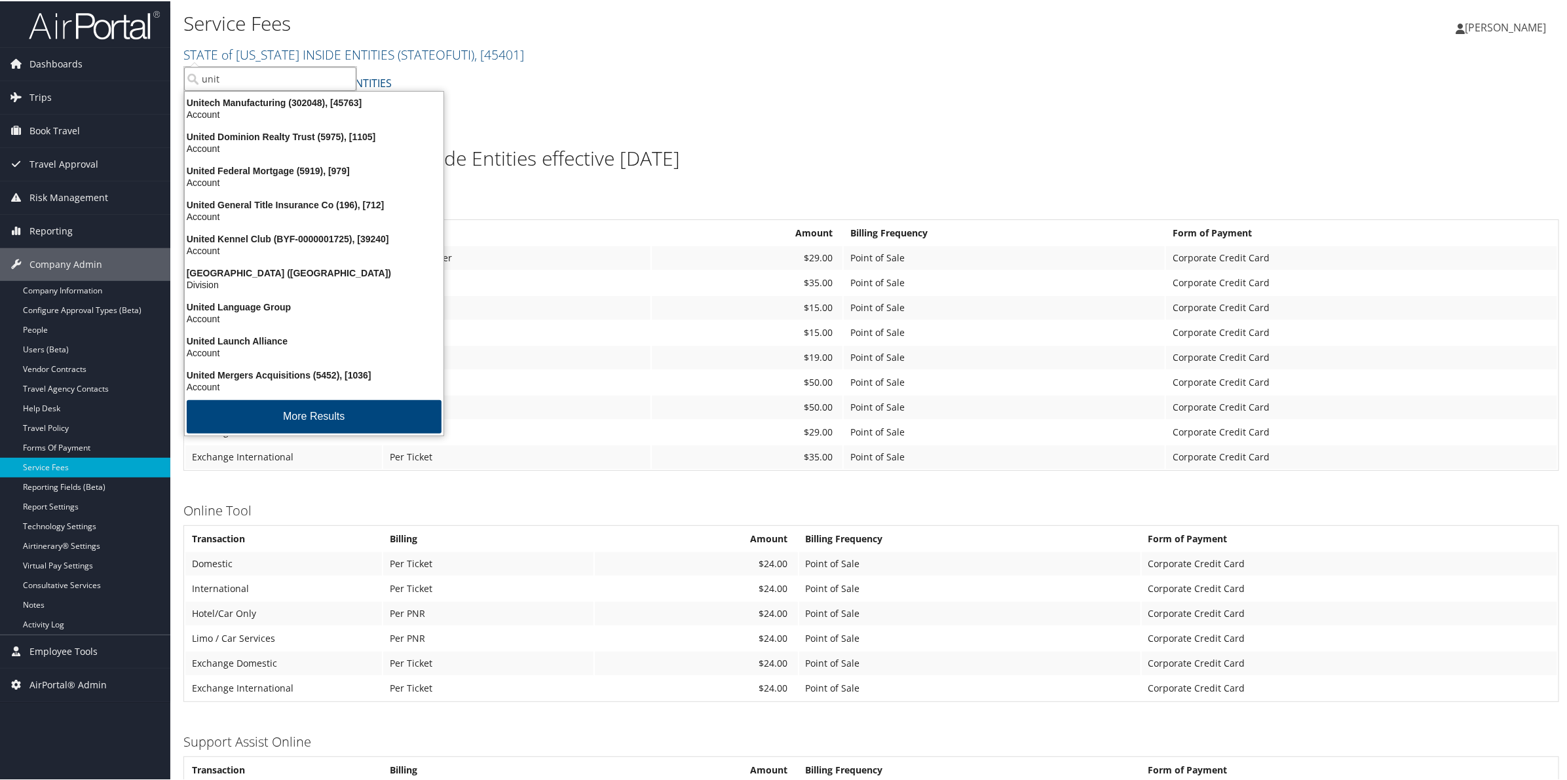
type input "unity"
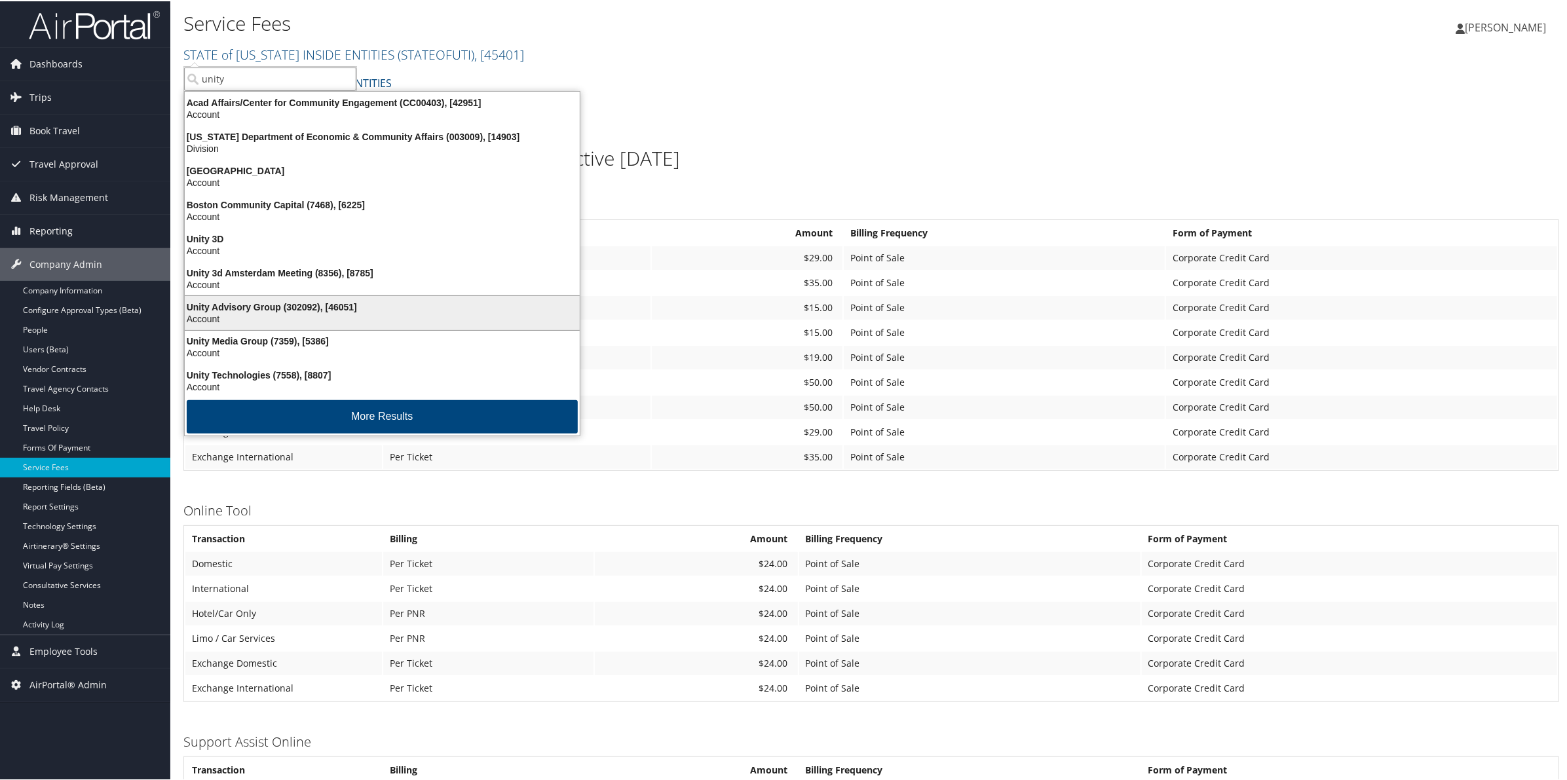
click at [274, 318] on div "Account" at bounding box center [382, 318] width 411 height 12
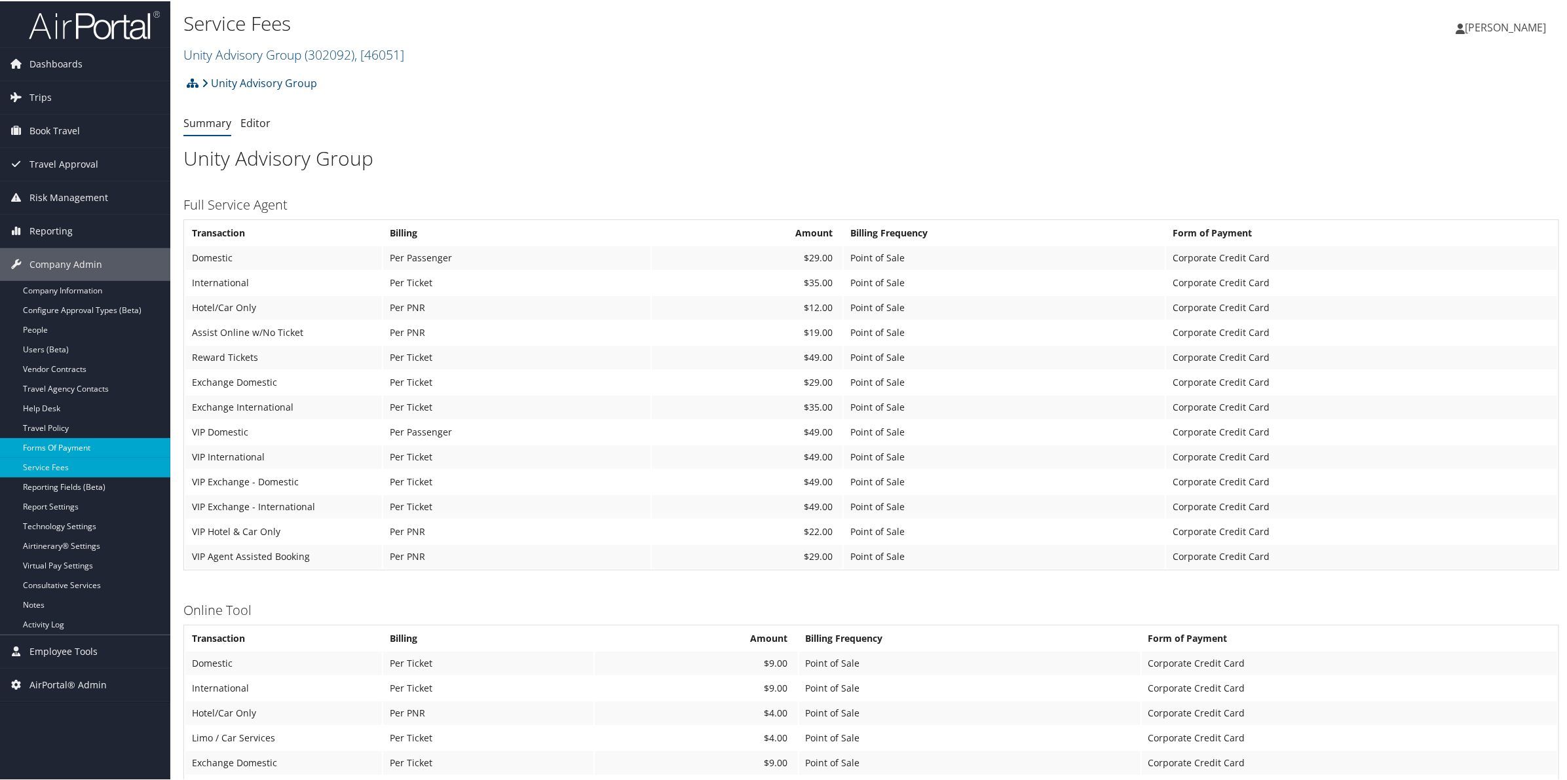
click at [51, 445] on link "Forms Of Payment" at bounding box center [85, 447] width 170 height 20
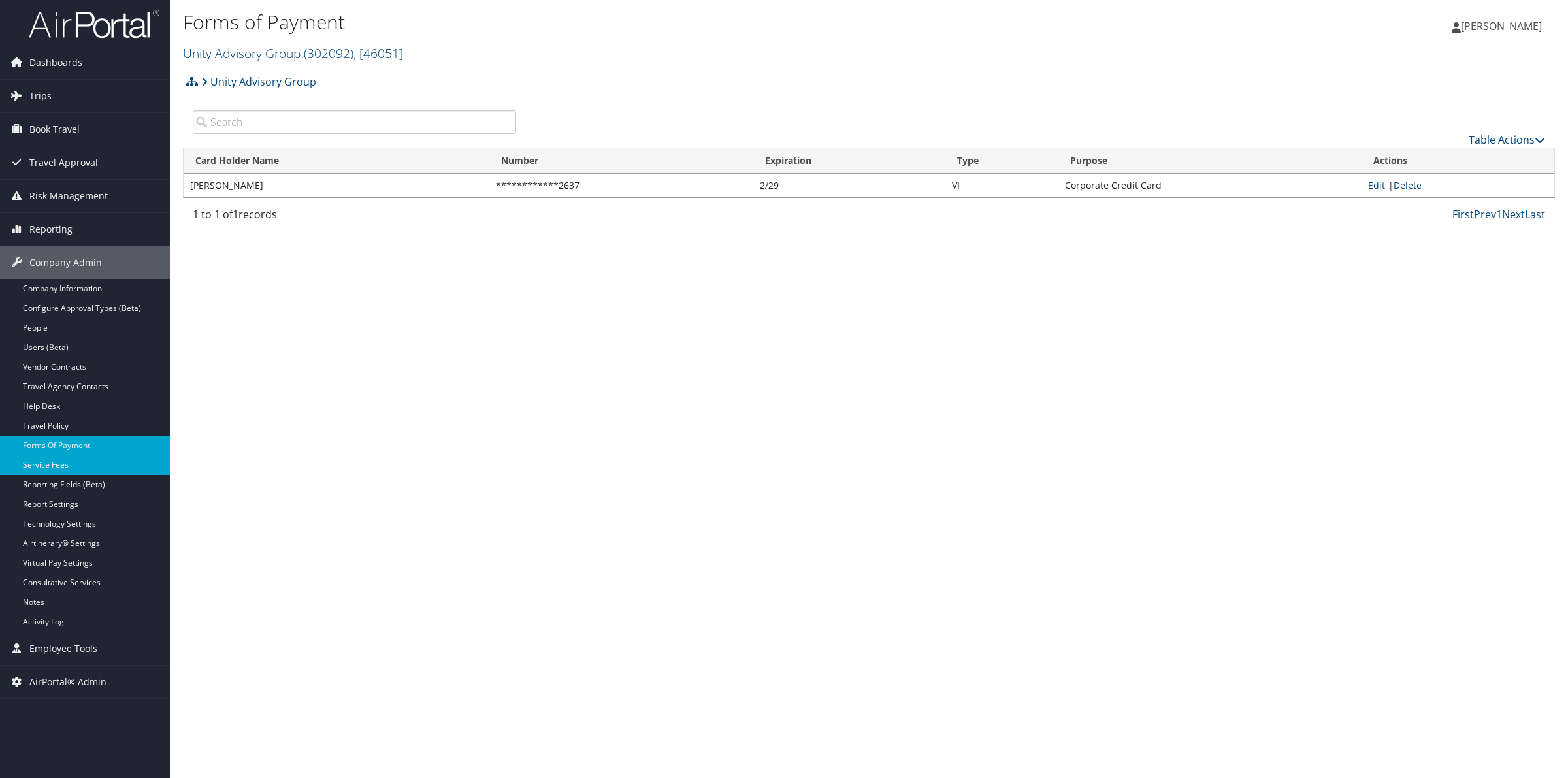
click at [37, 465] on link "Service Fees" at bounding box center [85, 466] width 170 height 20
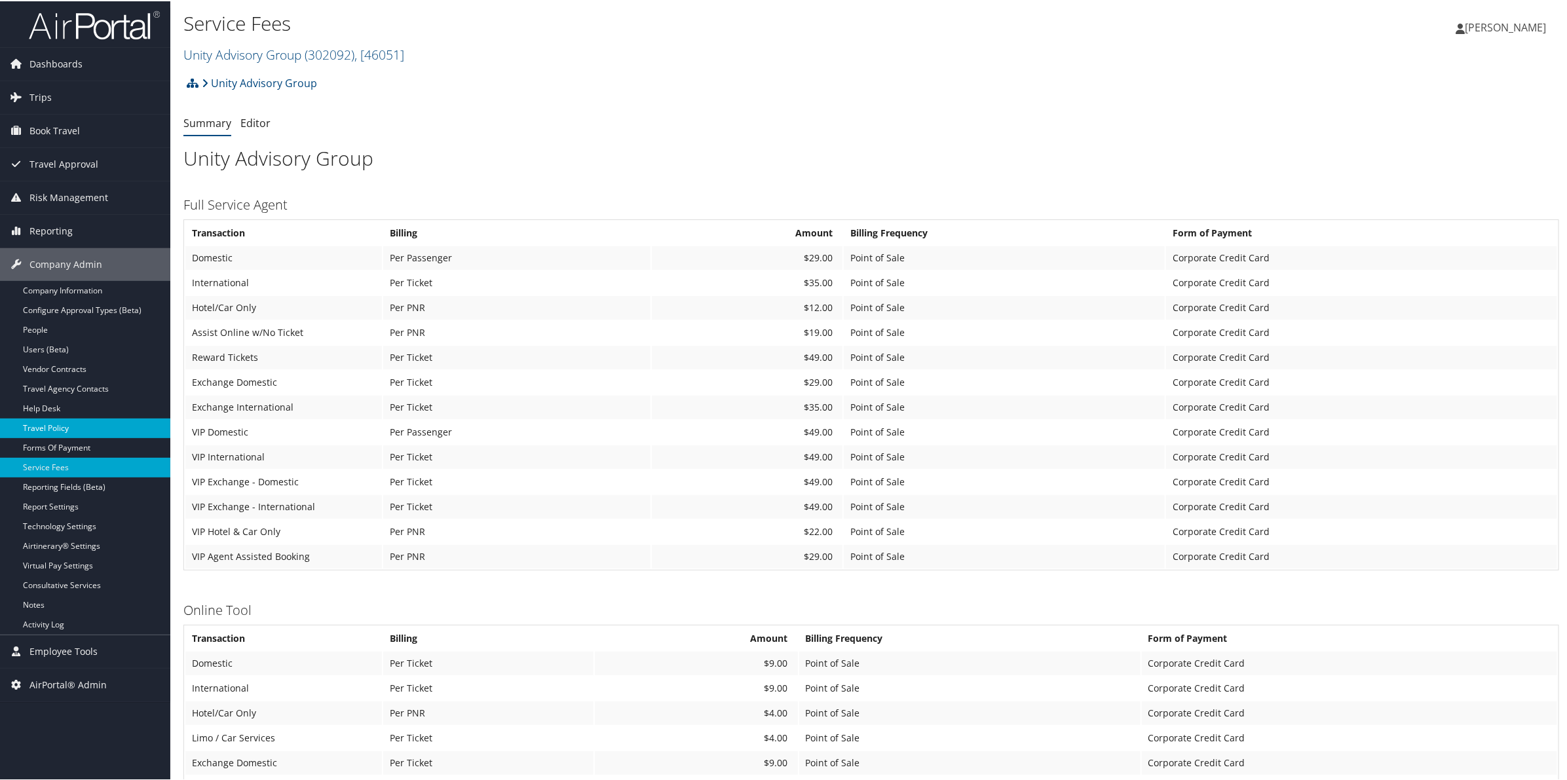
click at [51, 431] on link "Travel Policy" at bounding box center [85, 427] width 170 height 20
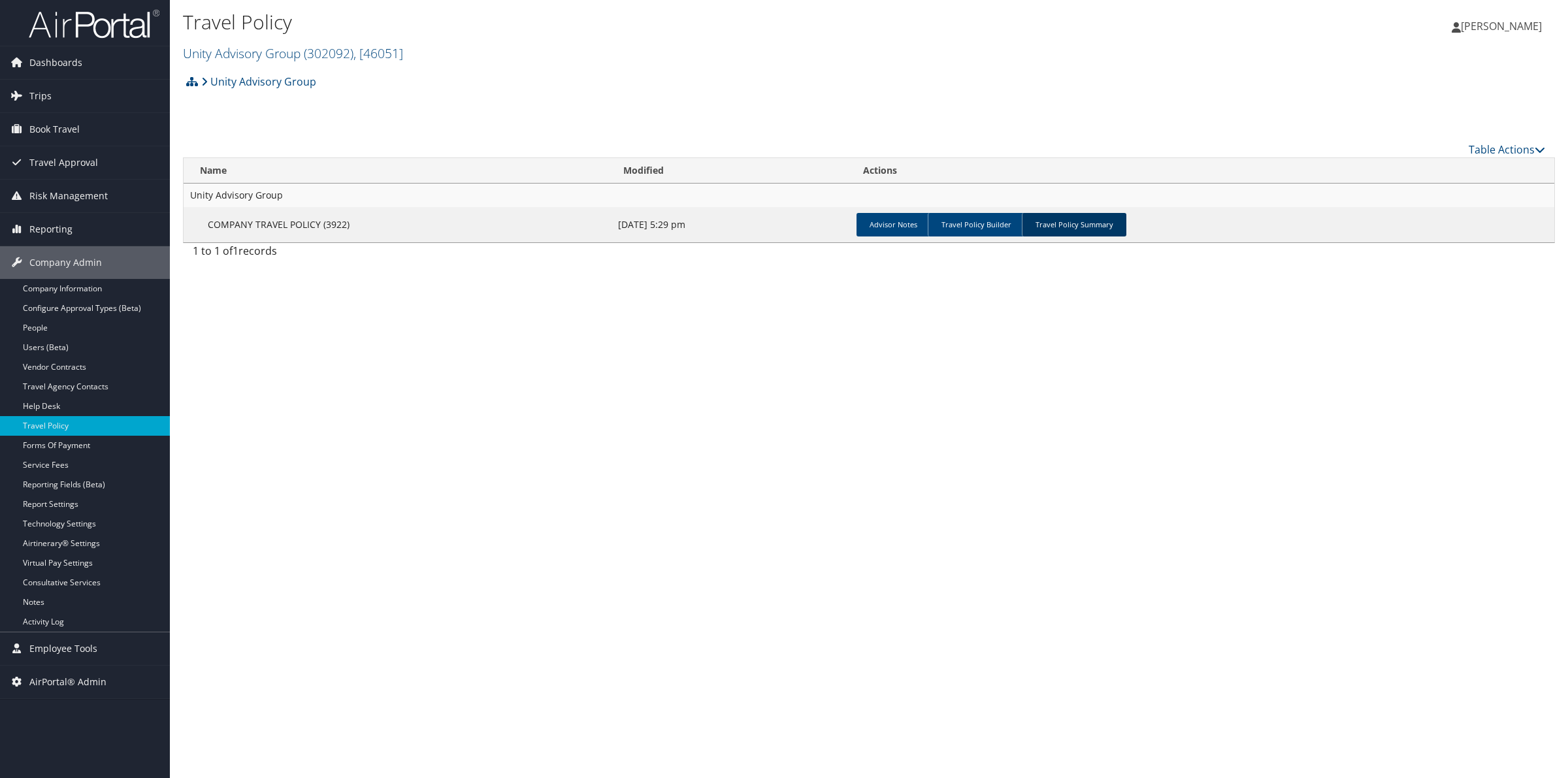
click at [1091, 226] on link "Travel Policy Summary" at bounding box center [1073, 225] width 105 height 24
